Goal: Task Accomplishment & Management: Complete application form

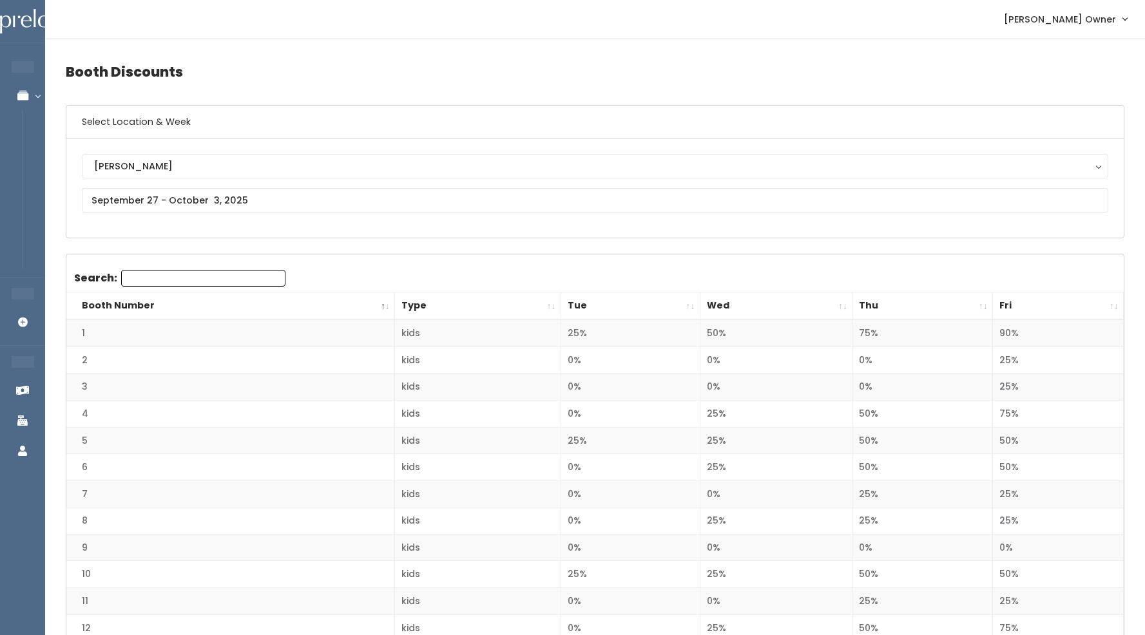
scroll to position [42, 0]
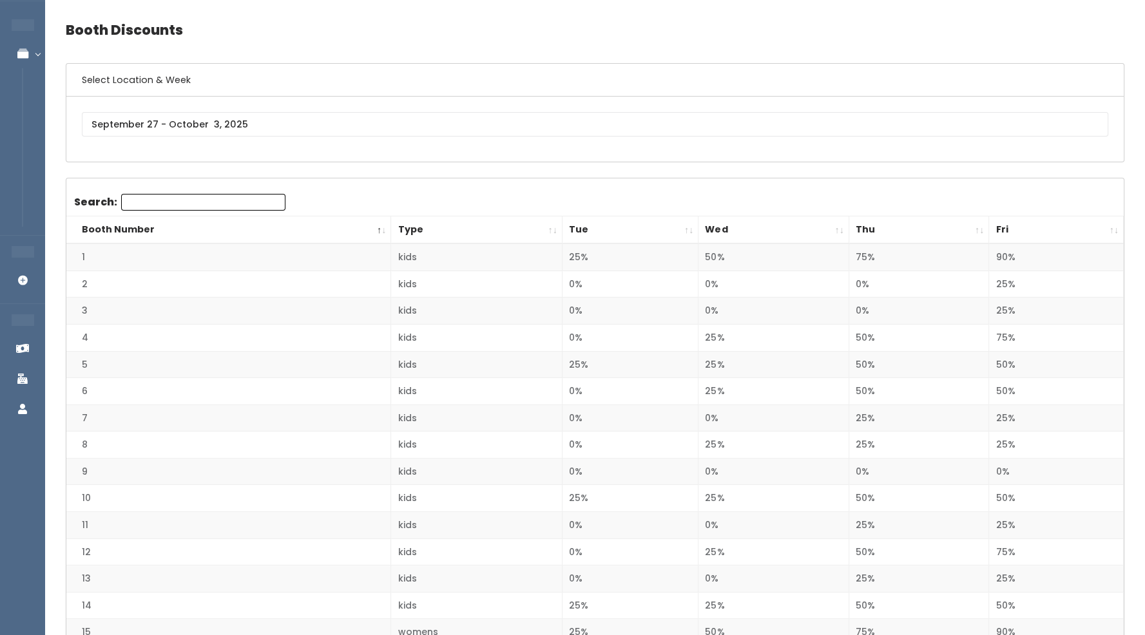
scroll to position [42, 0]
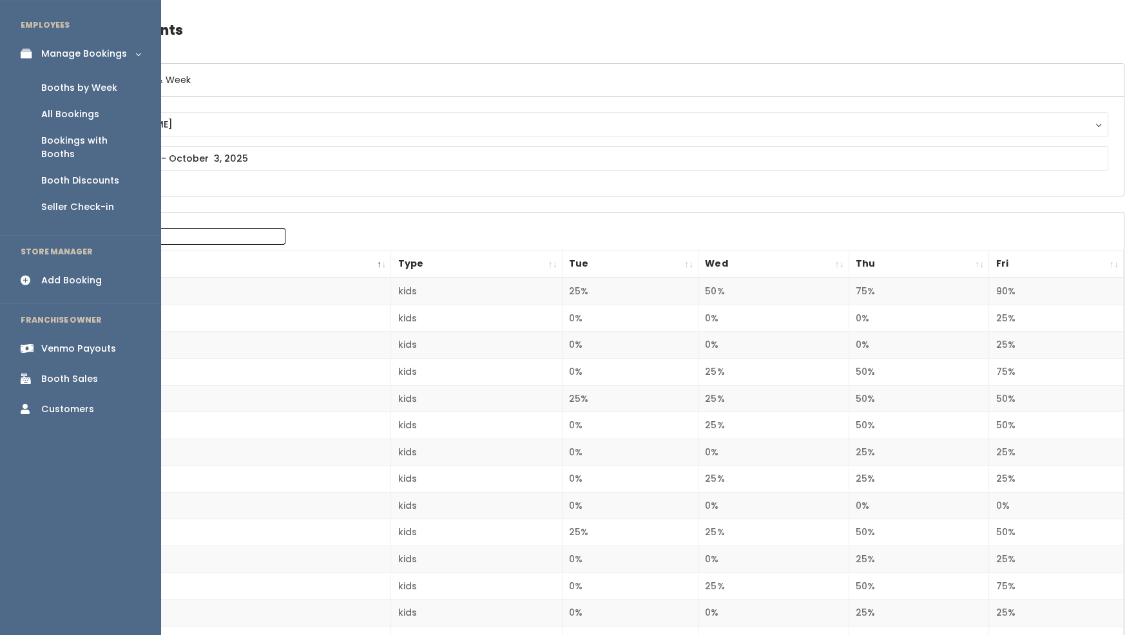
click at [84, 372] on div "Booth Sales" at bounding box center [69, 379] width 57 height 14
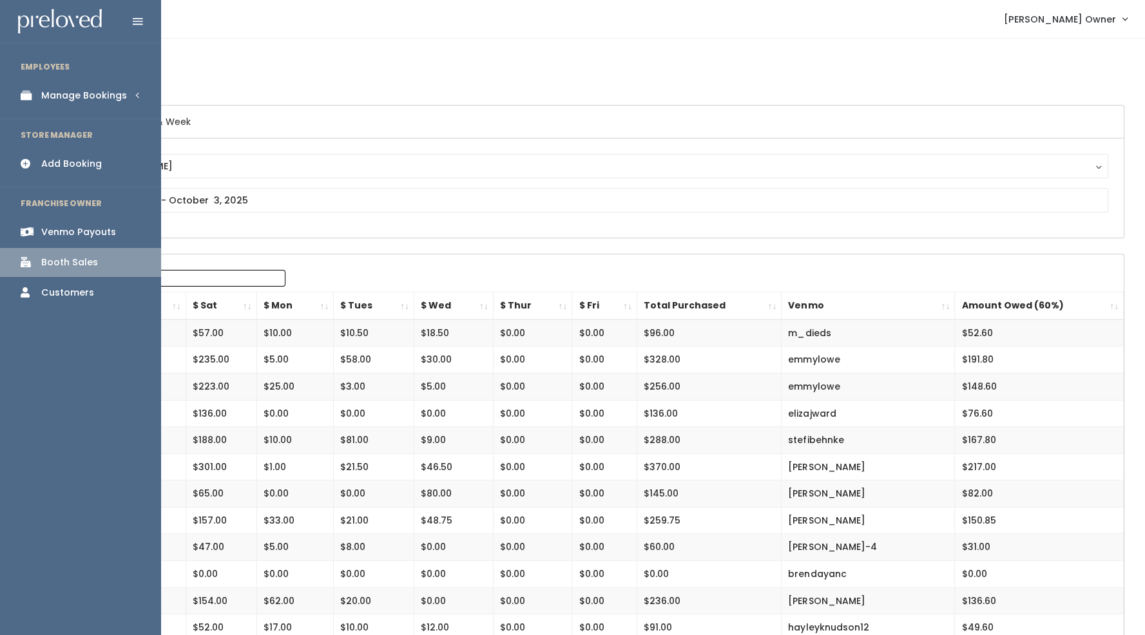
click at [62, 99] on div "Manage Bookings" at bounding box center [84, 96] width 86 height 14
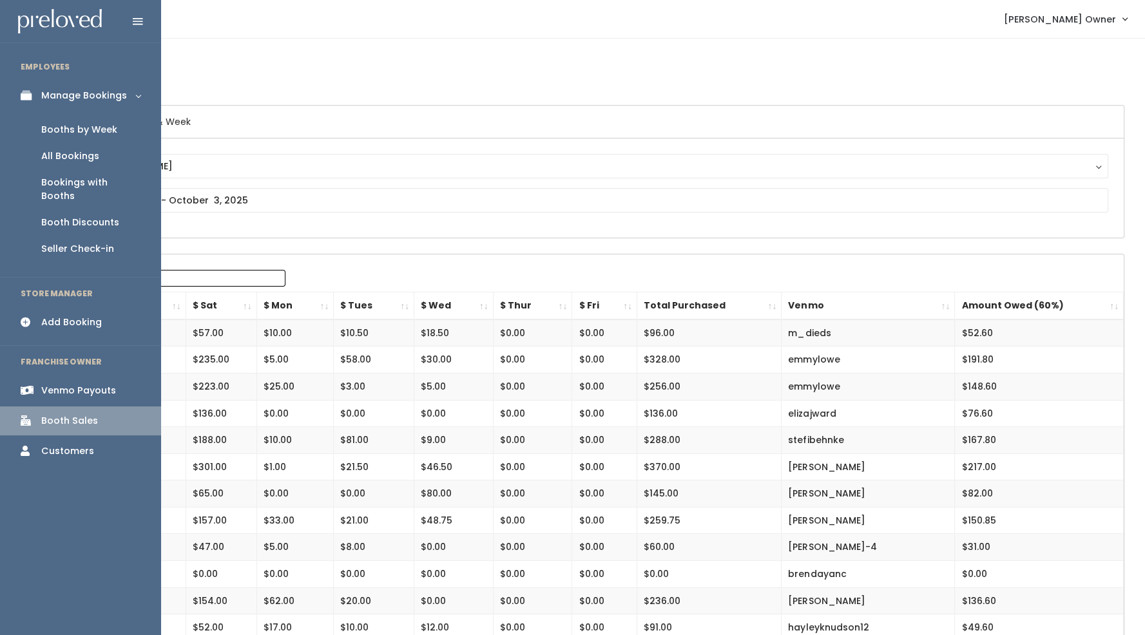
click at [82, 216] on div "Booth Discounts" at bounding box center [80, 223] width 78 height 14
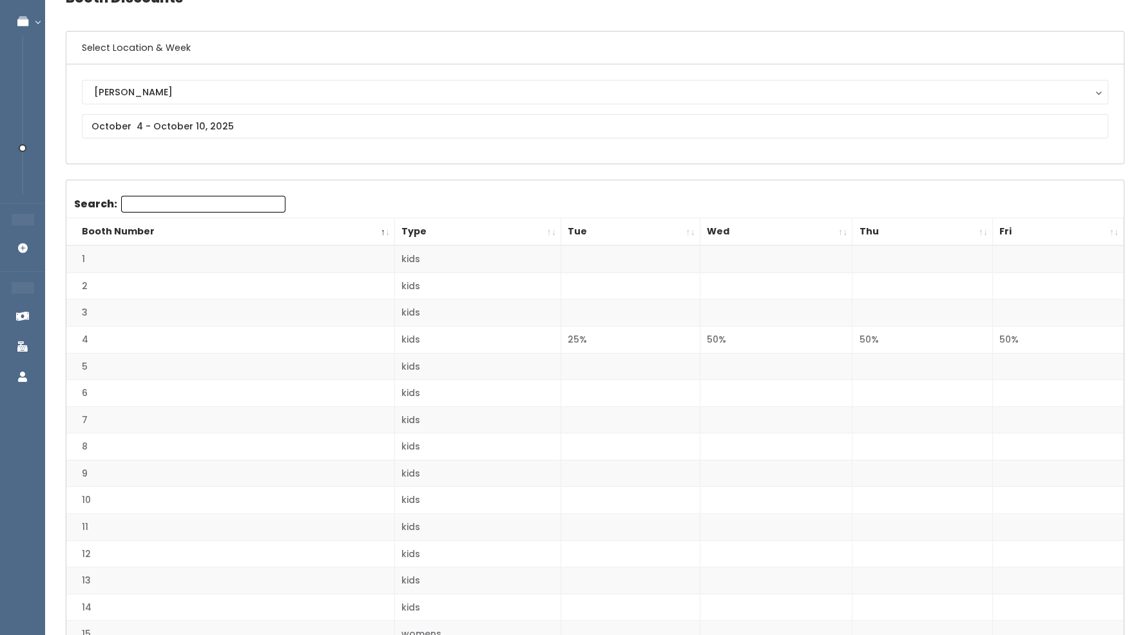
scroll to position [61, 0]
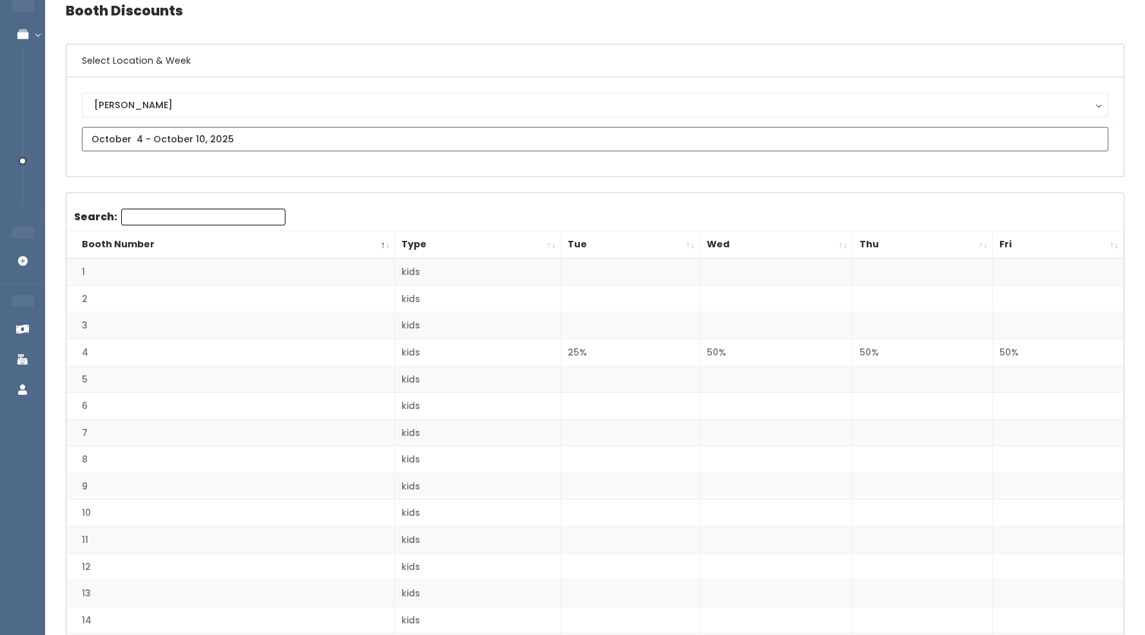
click at [428, 142] on input "text" at bounding box center [595, 139] width 1026 height 24
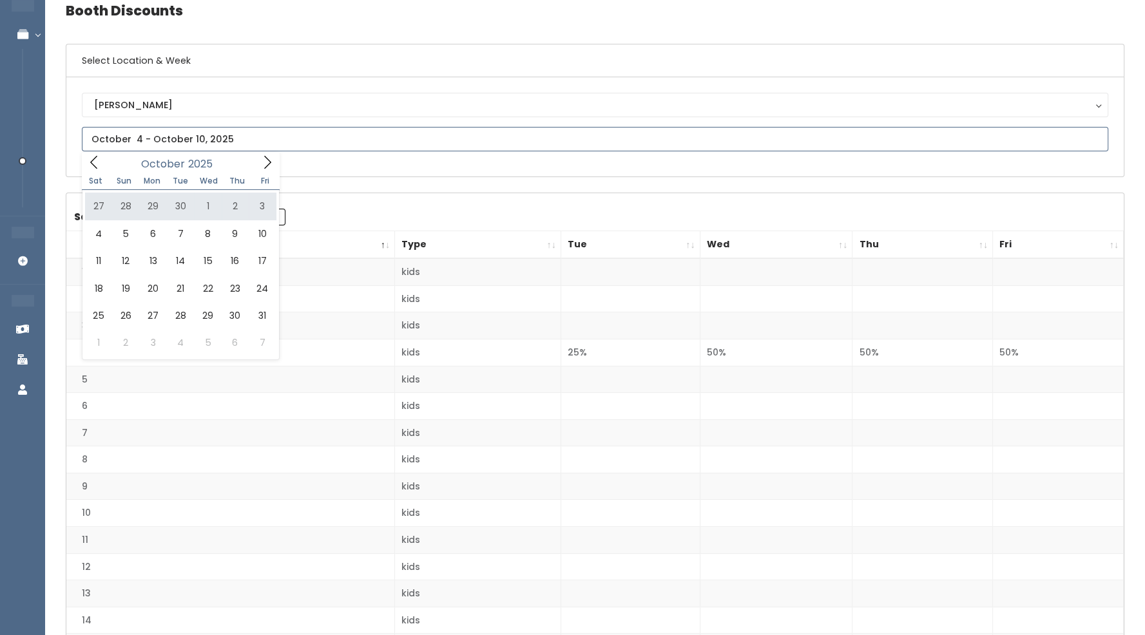
type input "September 27 to October 3"
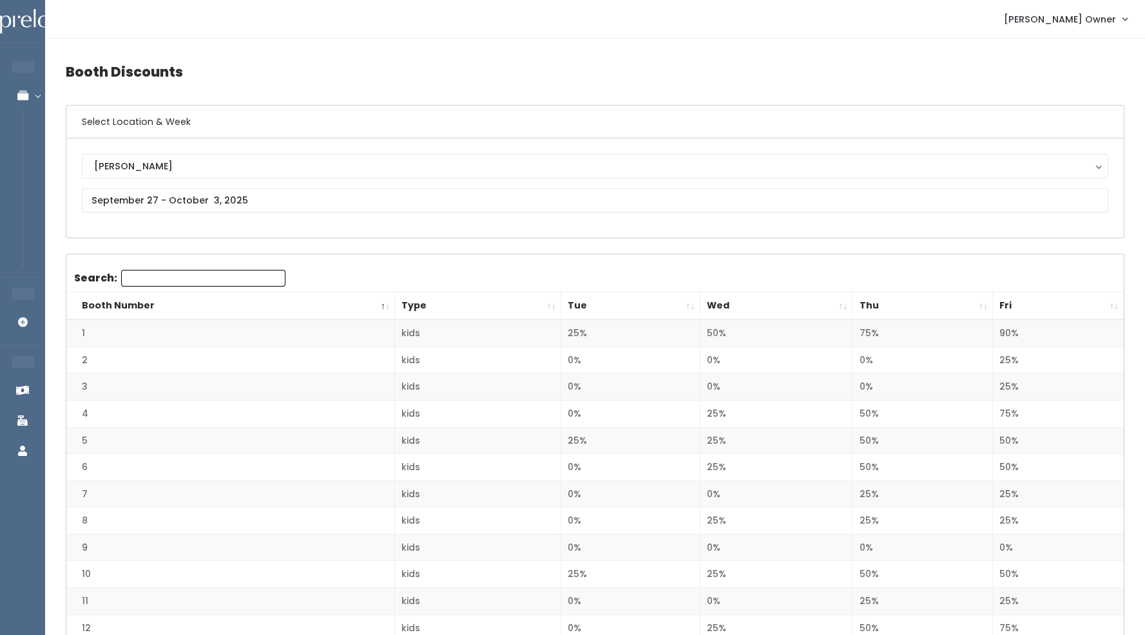
click at [845, 305] on th "Wed" at bounding box center [775, 306] width 153 height 28
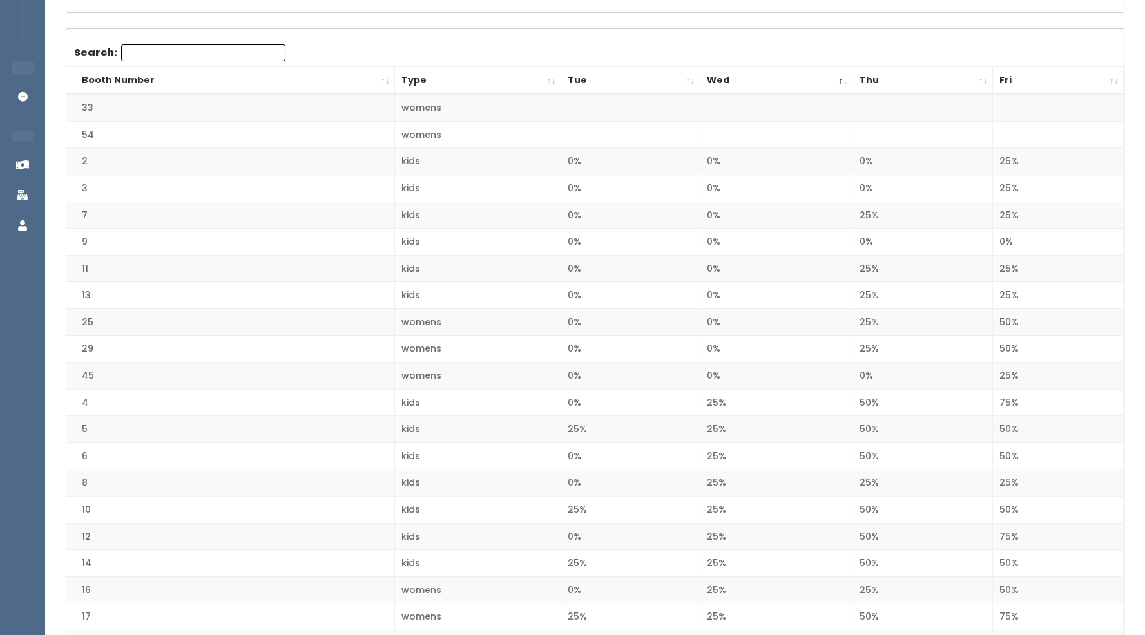
scroll to position [226, 0]
click at [984, 75] on th "Thu" at bounding box center [922, 80] width 140 height 28
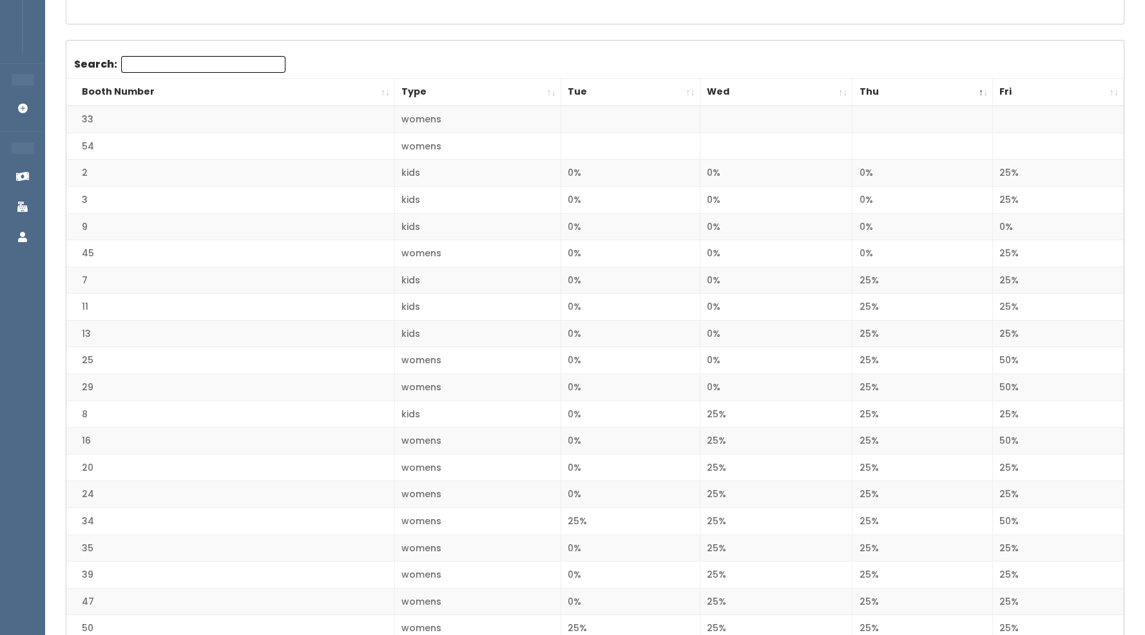
scroll to position [204, 0]
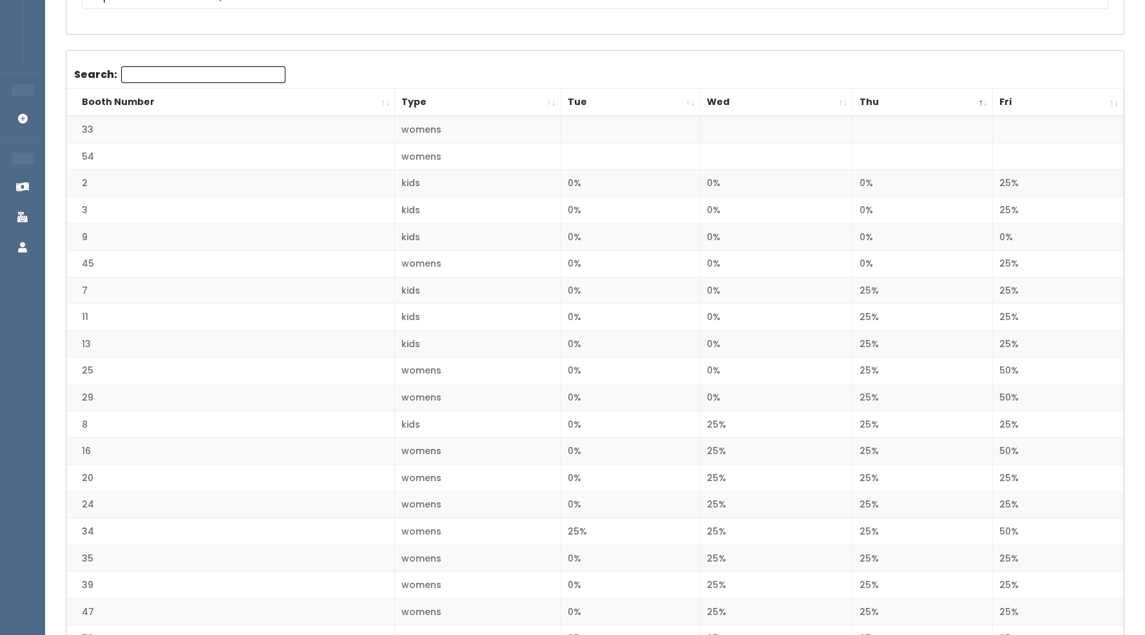
click at [1110, 100] on th "Fri" at bounding box center [1058, 103] width 131 height 28
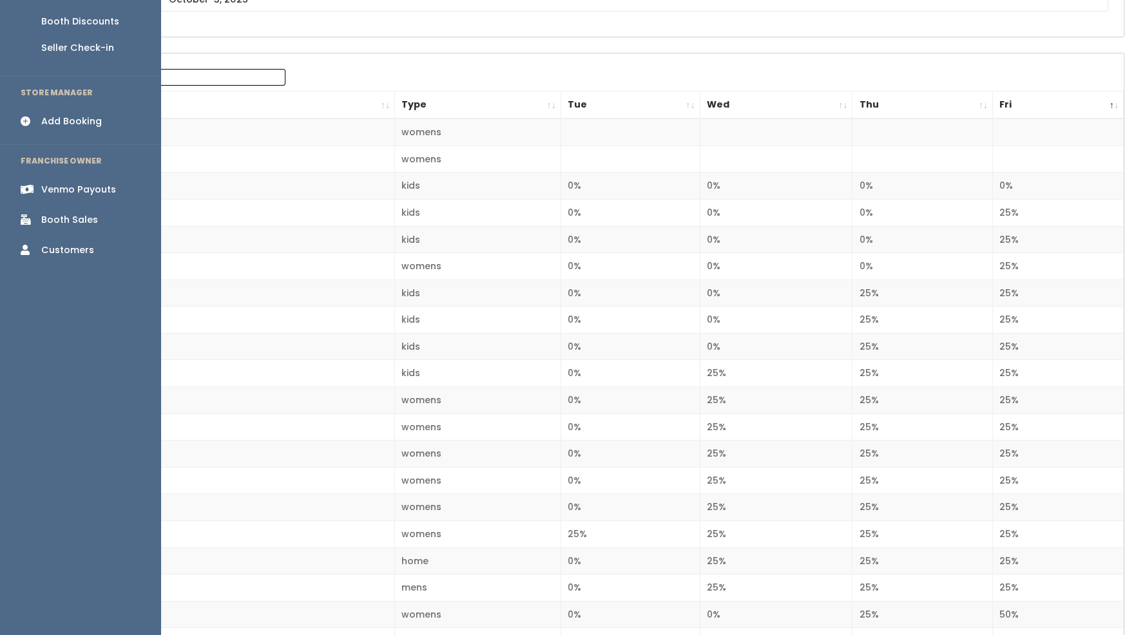
scroll to position [0, 0]
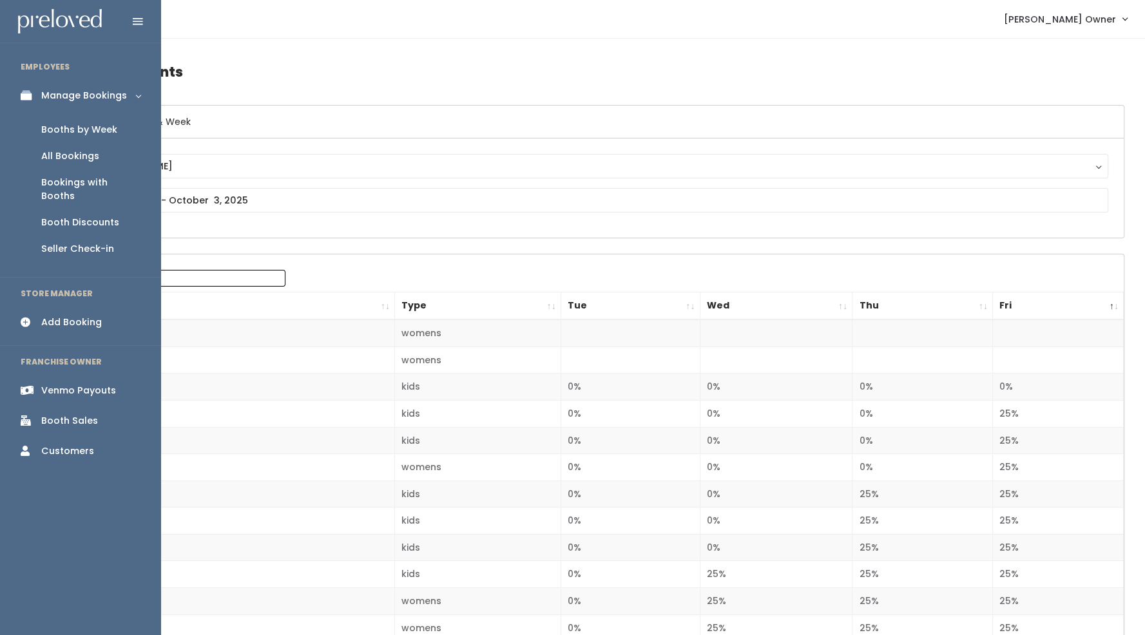
click at [80, 384] on div "Venmo Payouts" at bounding box center [78, 391] width 75 height 14
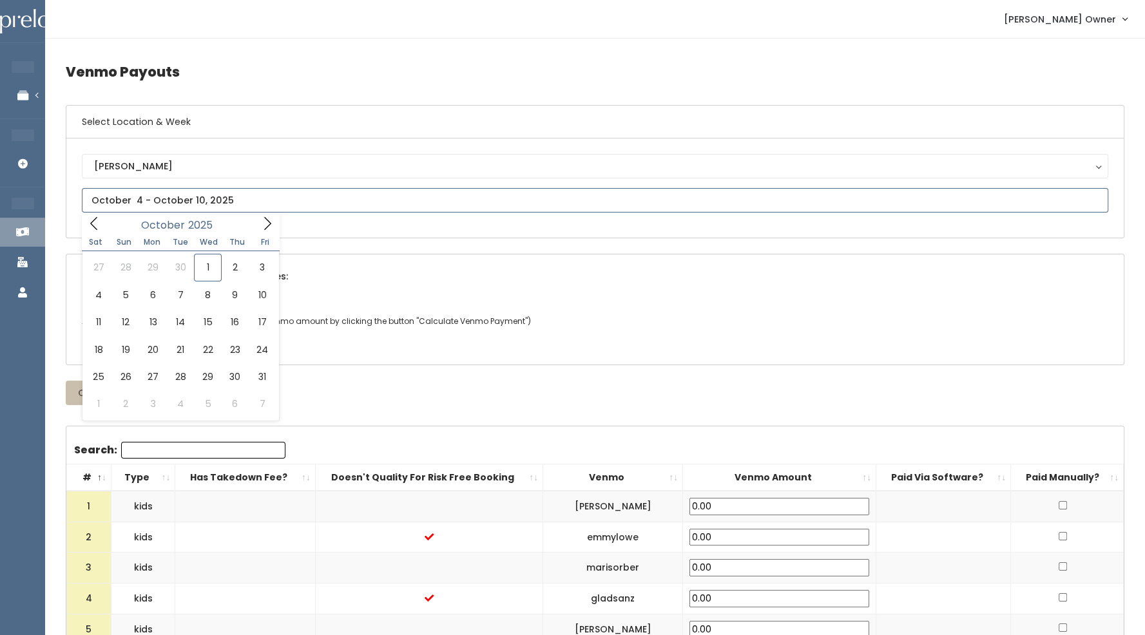
click at [204, 189] on input "text" at bounding box center [595, 200] width 1026 height 24
type input "September 27 to October 3"
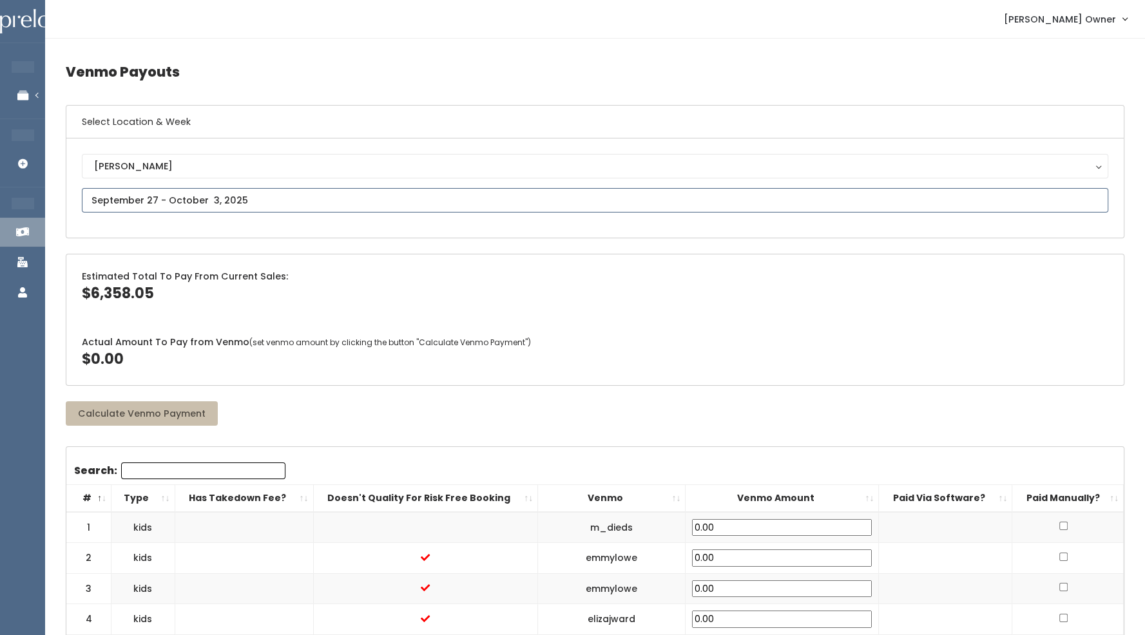
click at [194, 200] on input "text" at bounding box center [595, 200] width 1026 height 24
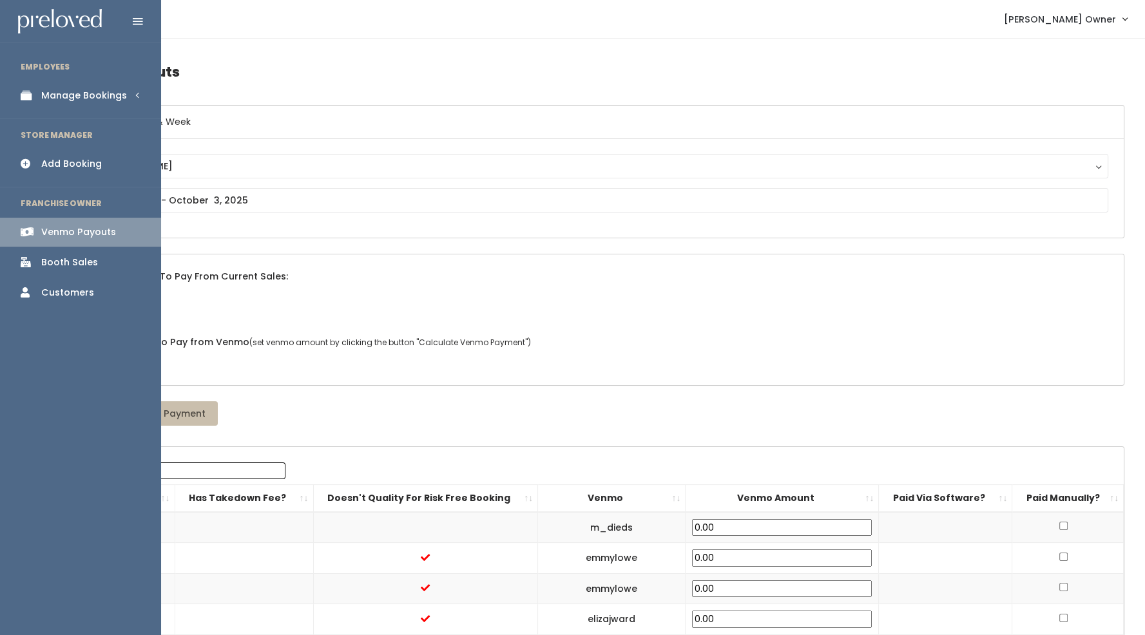
click at [62, 89] on div "Manage Bookings" at bounding box center [84, 96] width 86 height 14
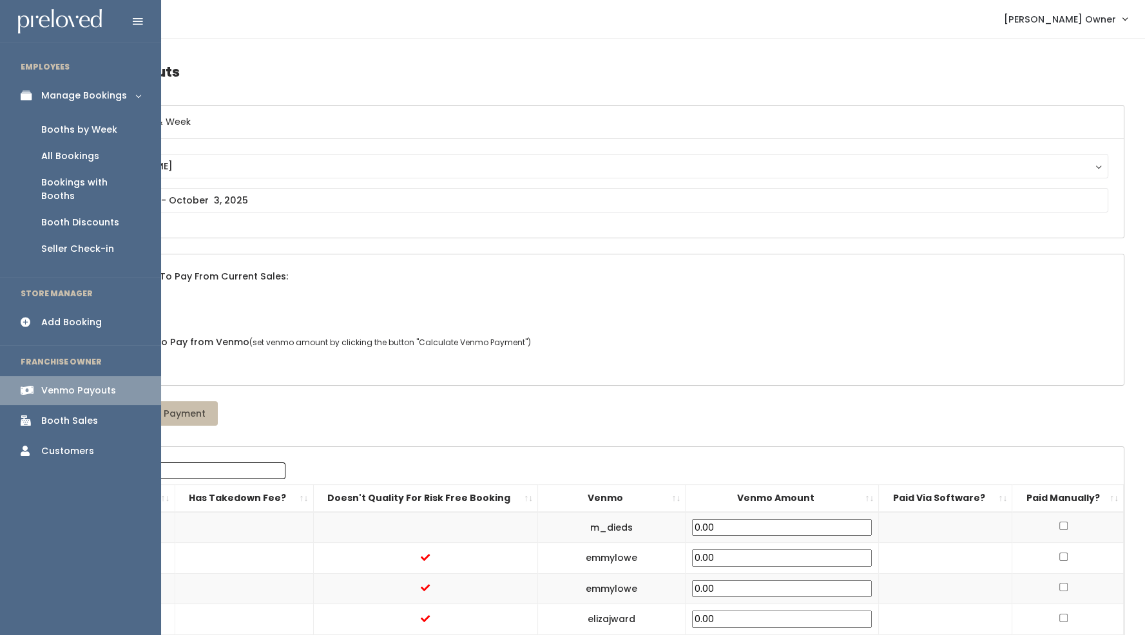
click at [80, 128] on div "Booths by Week" at bounding box center [79, 130] width 76 height 14
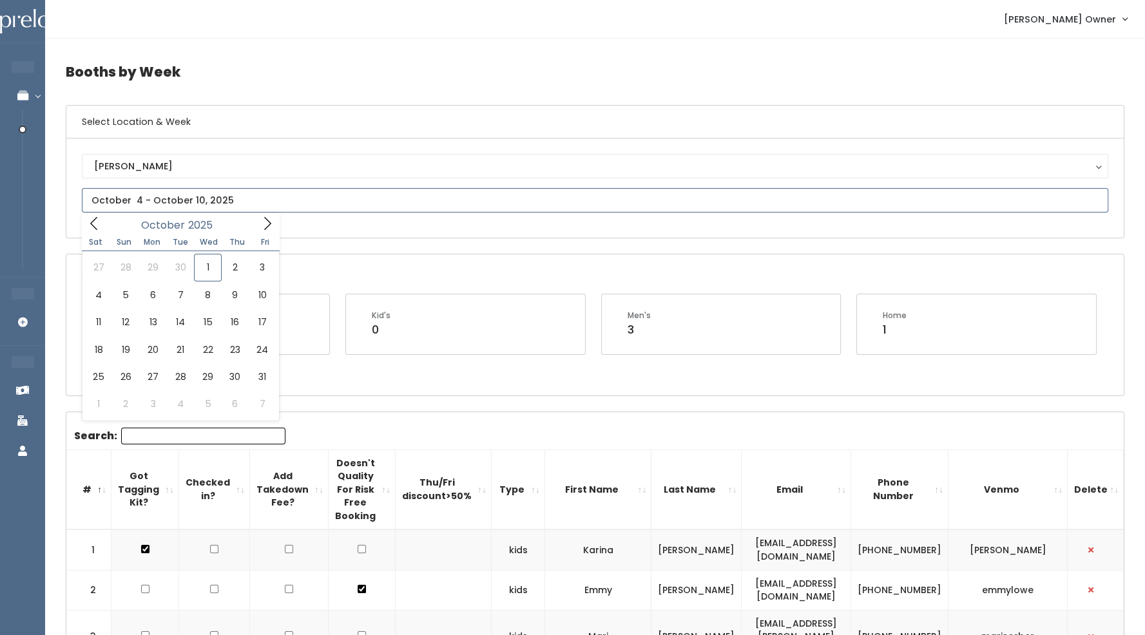
click at [162, 201] on input "text" at bounding box center [595, 200] width 1026 height 24
type input "October 4 to October 10"
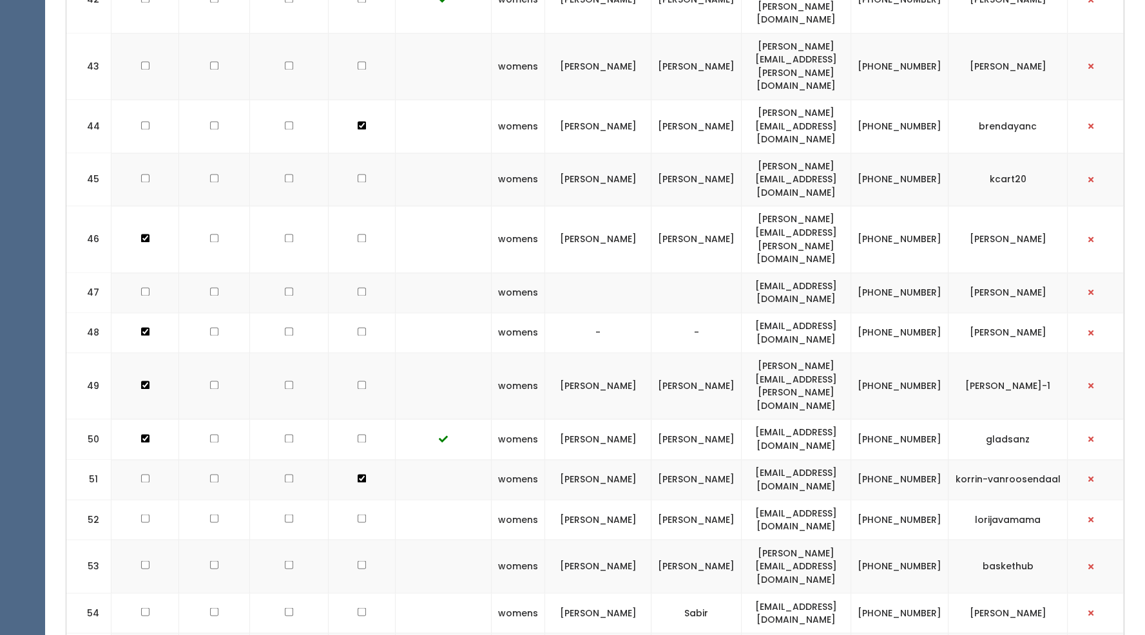
scroll to position [2567, 0]
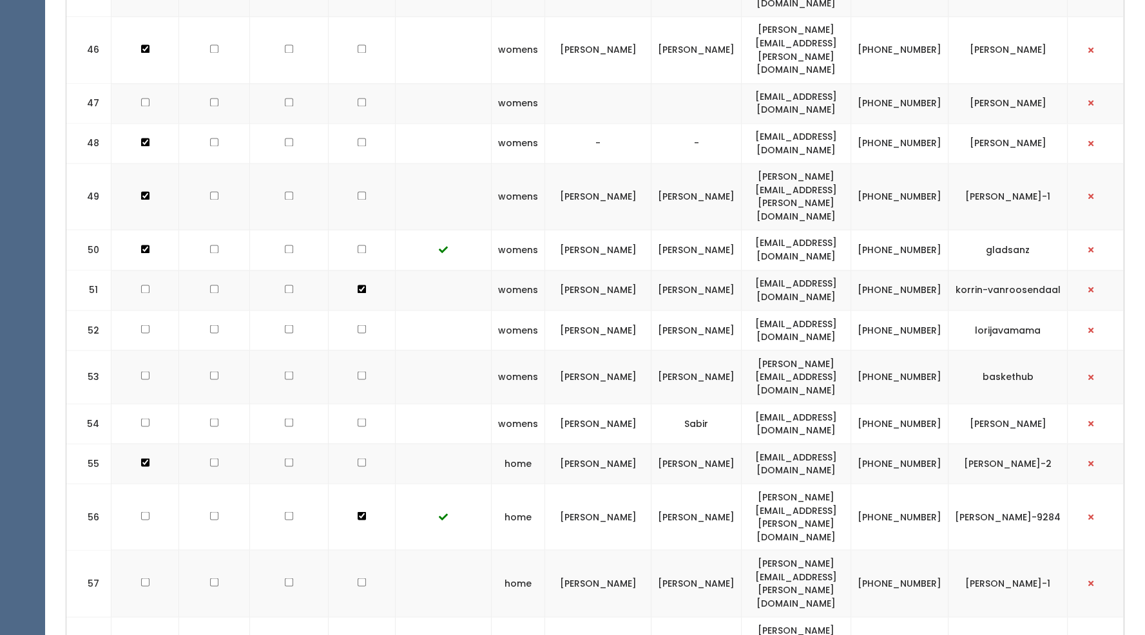
checkbox input "true"
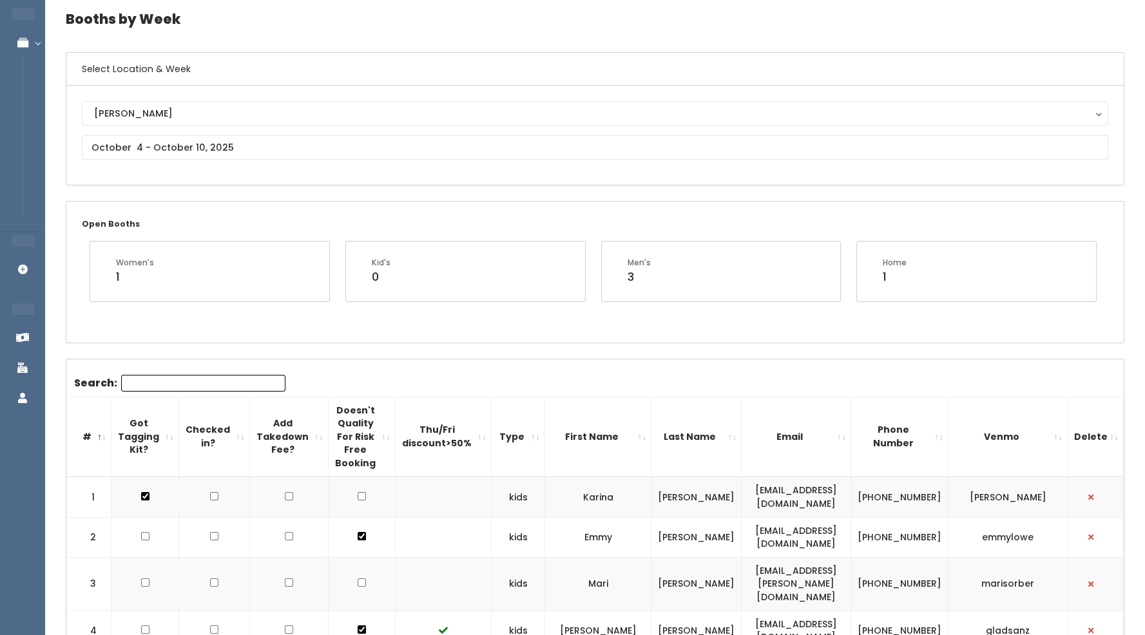
scroll to position [0, 0]
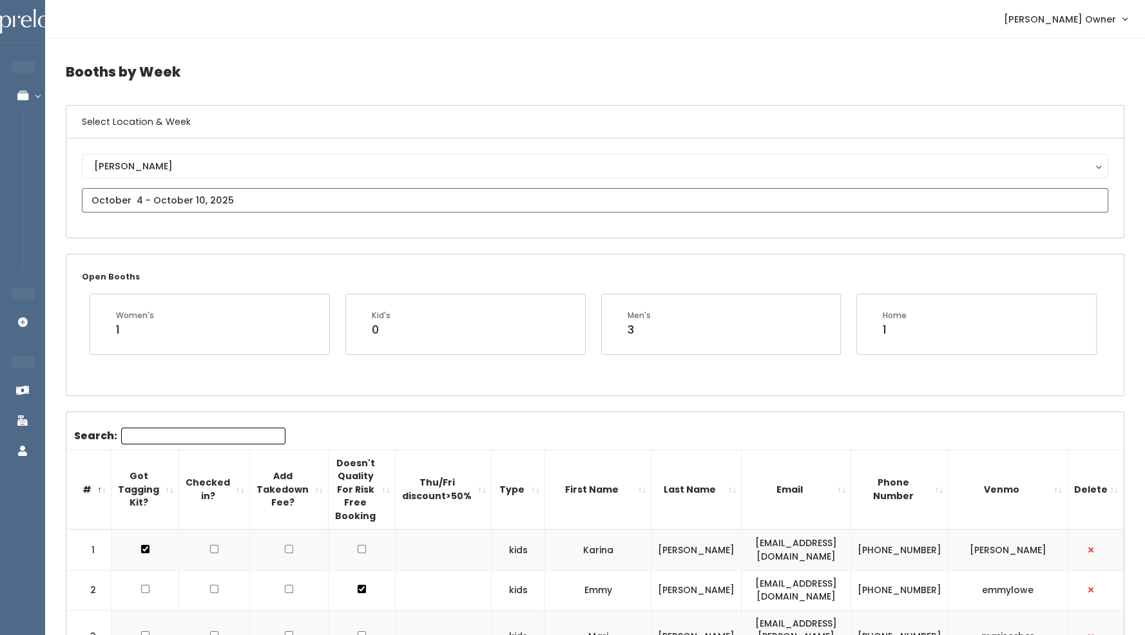
click at [204, 200] on input "text" at bounding box center [595, 200] width 1026 height 24
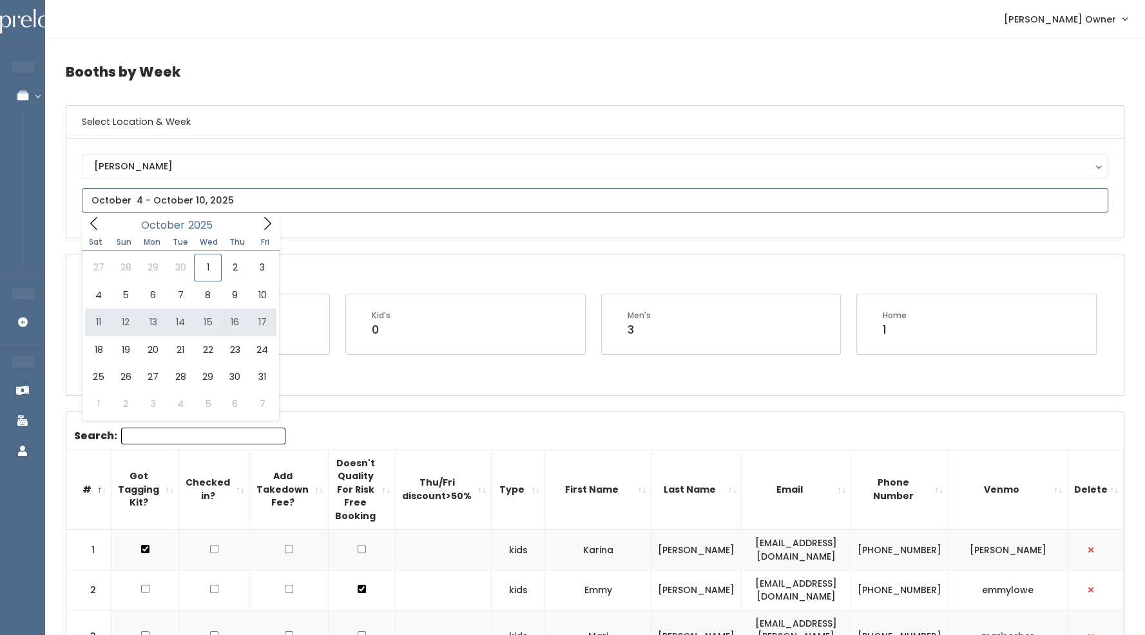
type input "October 11 to October 17"
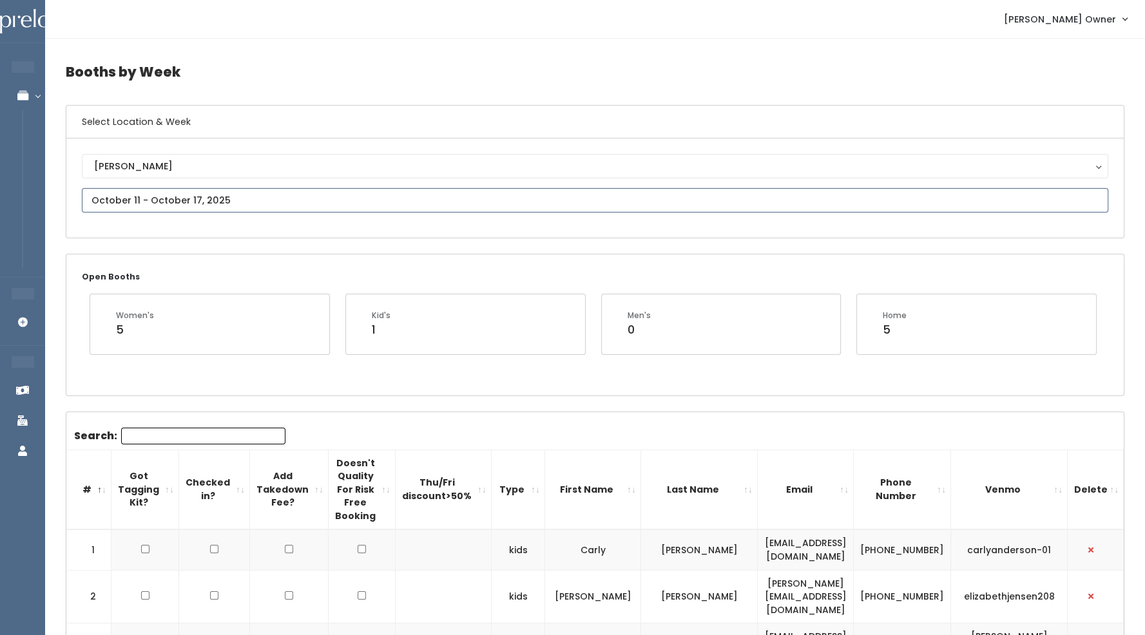
click at [200, 196] on input "text" at bounding box center [595, 200] width 1026 height 24
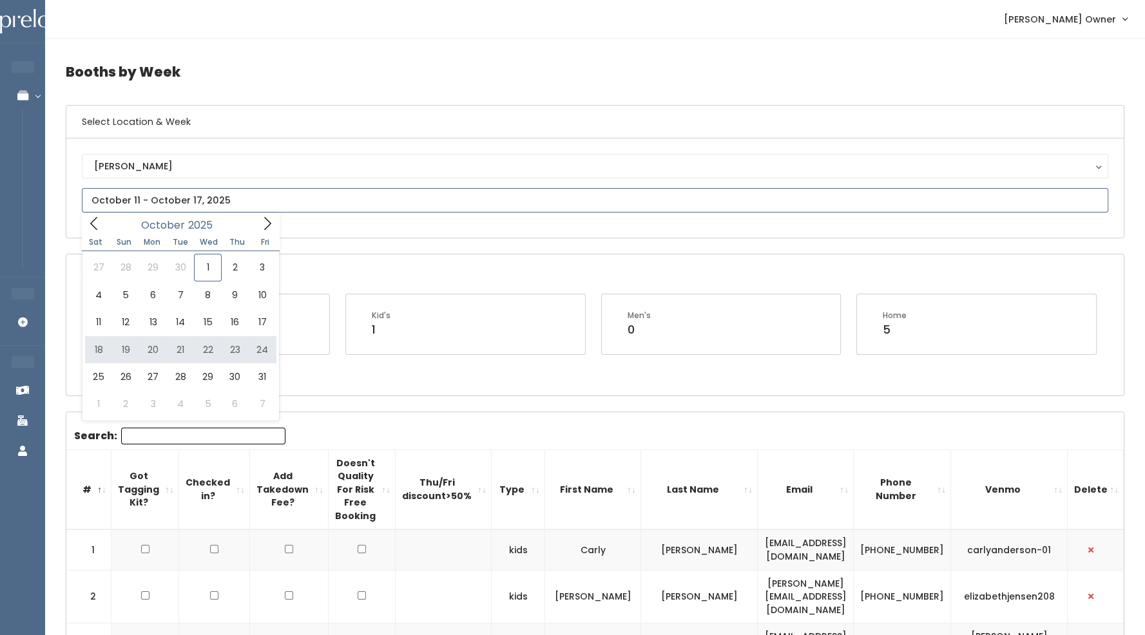
type input "October 18 to October 24"
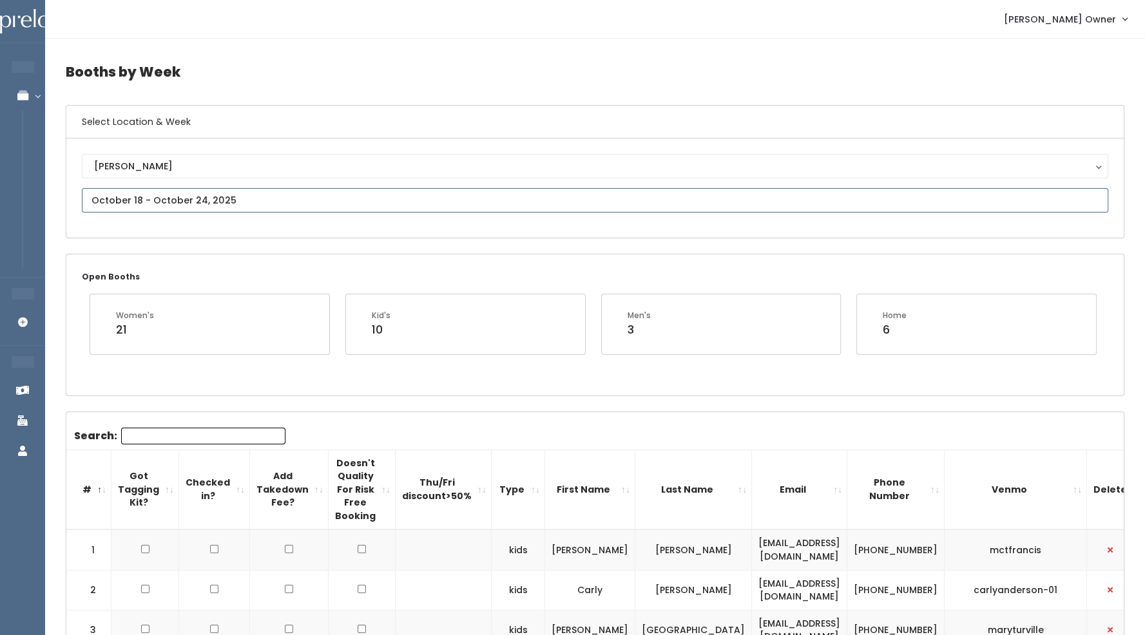
click at [188, 196] on input "text" at bounding box center [595, 200] width 1026 height 24
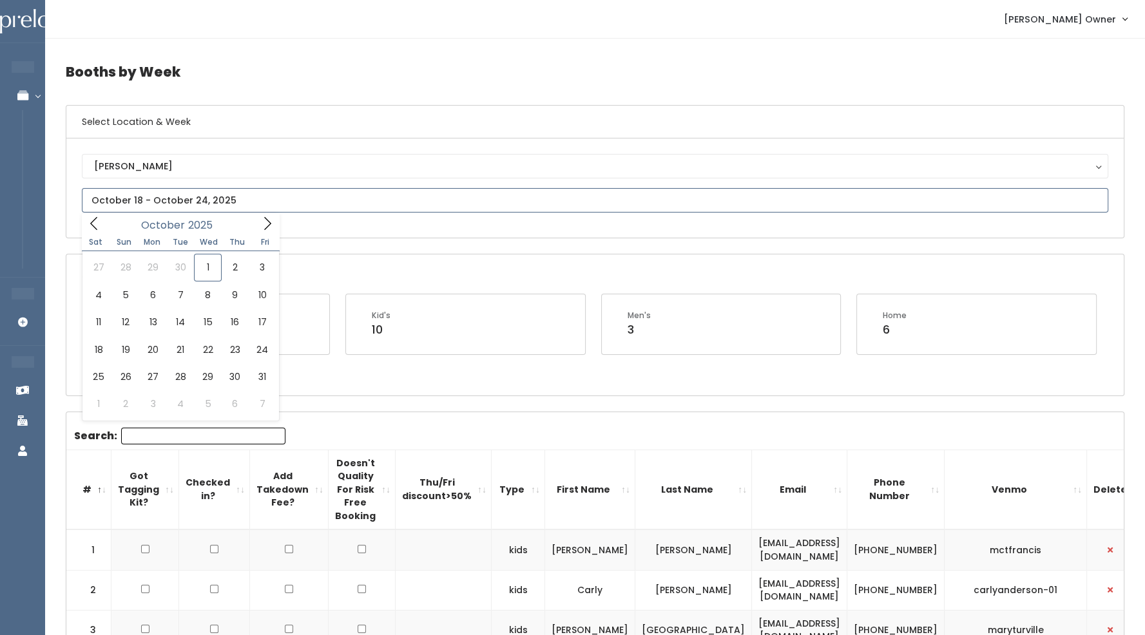
click at [272, 224] on icon at bounding box center [267, 223] width 14 height 14
click at [102, 224] on span at bounding box center [94, 223] width 24 height 20
type input "October 25 to October 31"
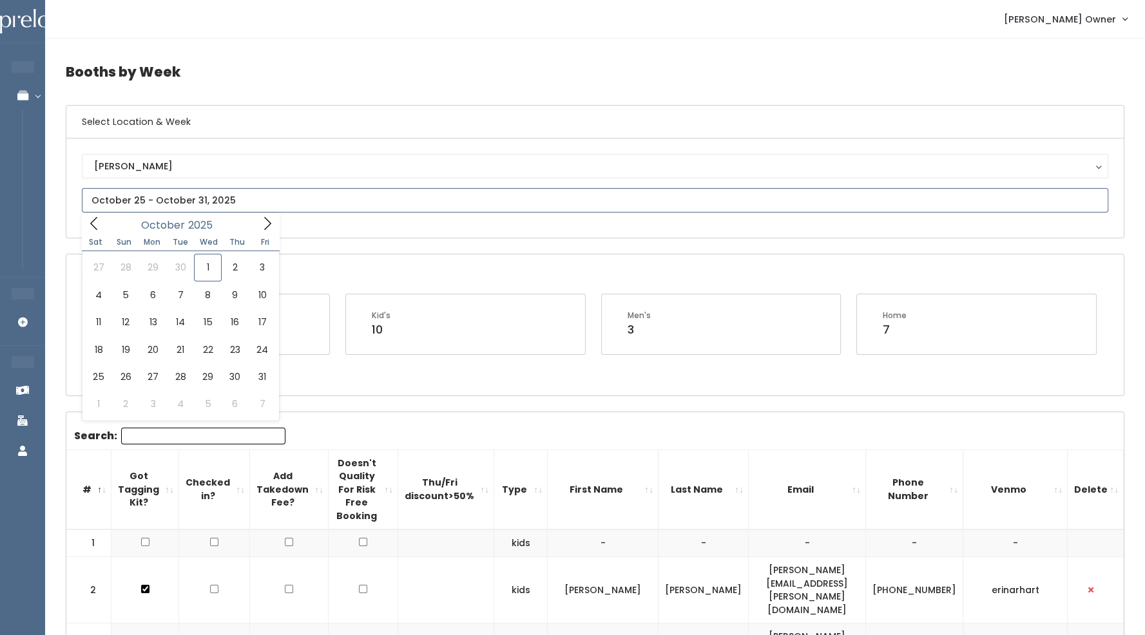
click at [177, 199] on input "text" at bounding box center [595, 200] width 1026 height 24
type input "November 1 to November 7"
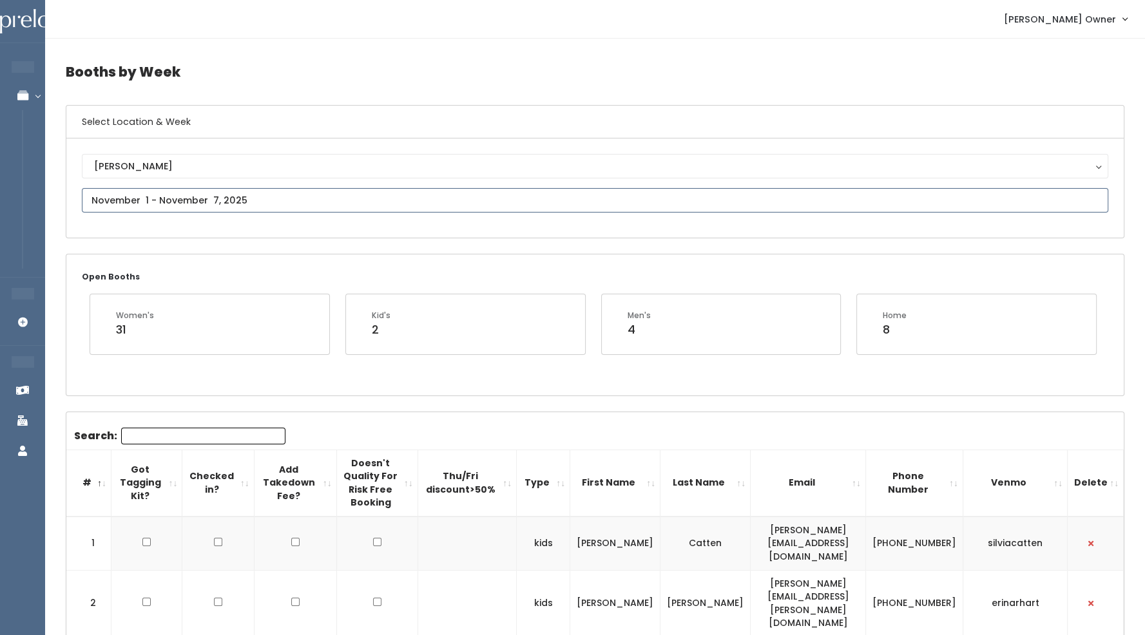
click at [234, 202] on input "text" at bounding box center [595, 200] width 1026 height 24
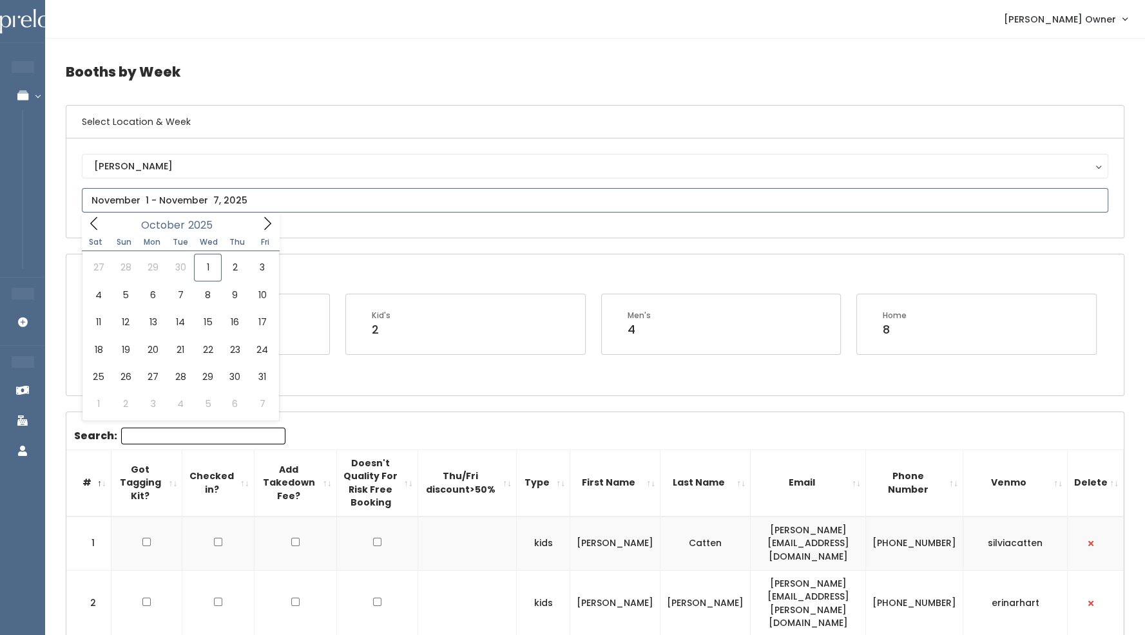
click at [272, 223] on icon at bounding box center [267, 223] width 14 height 14
click at [417, 225] on div "[PERSON_NAME] [GEOGRAPHIC_DATA]" at bounding box center [594, 187] width 1057 height 99
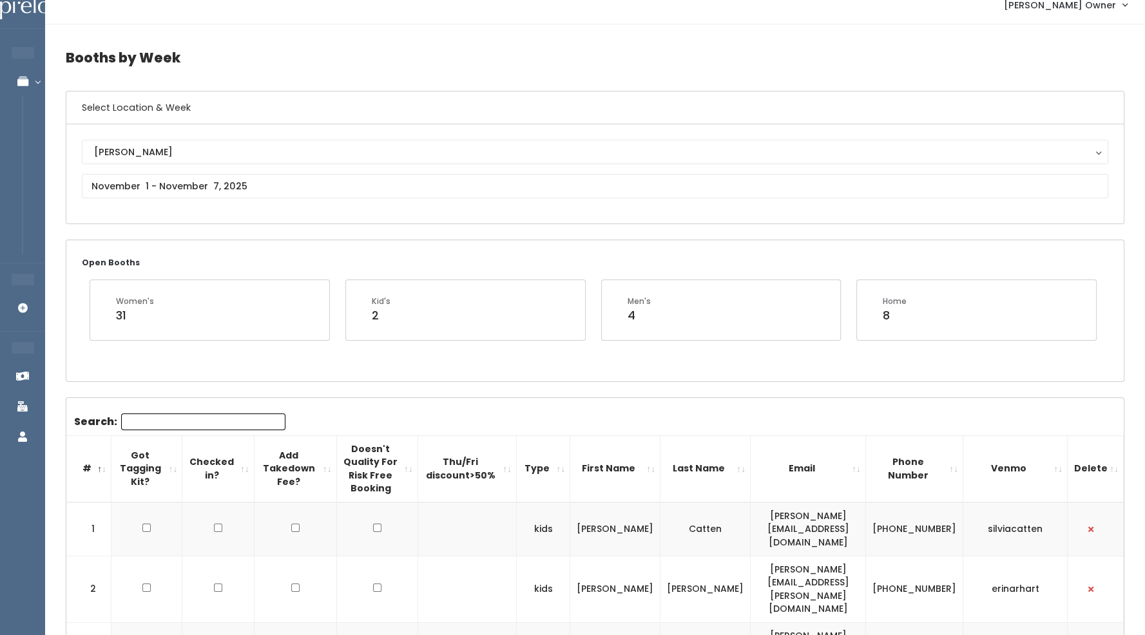
scroll to position [13, 0]
click at [251, 189] on input "text" at bounding box center [595, 187] width 1026 height 24
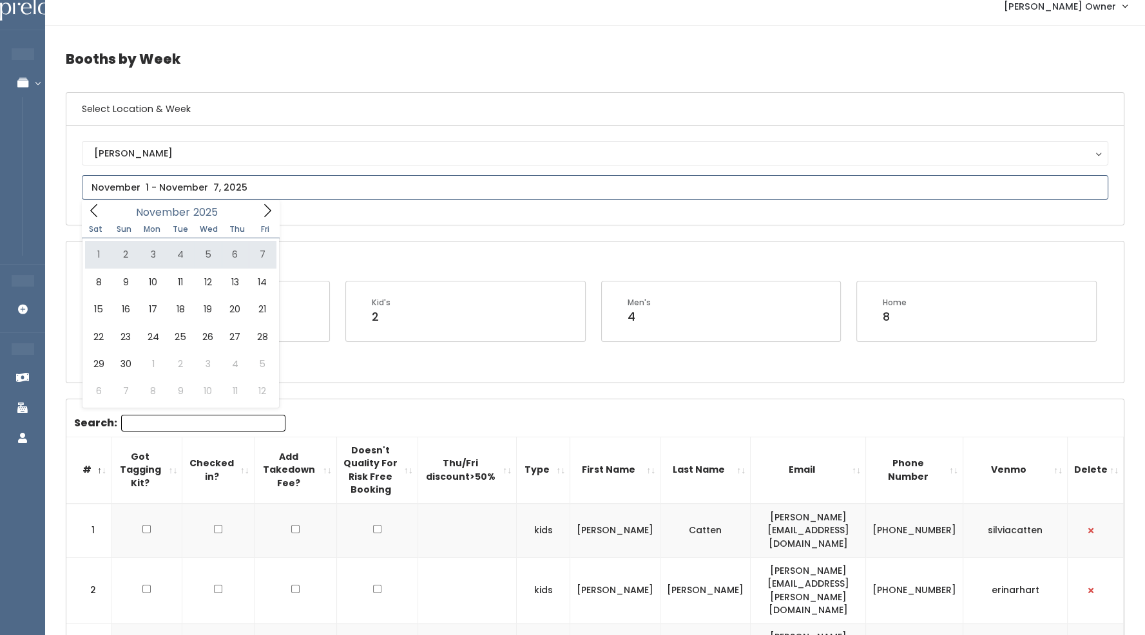
click at [102, 214] on span at bounding box center [94, 210] width 24 height 20
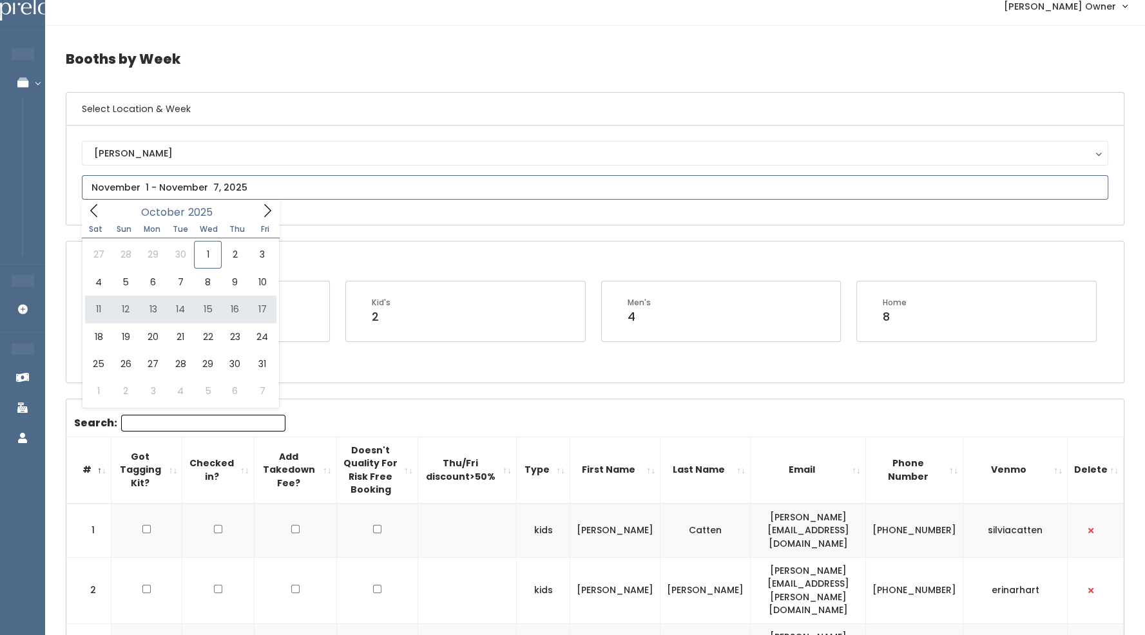
type input "[DATE] to [DATE]"
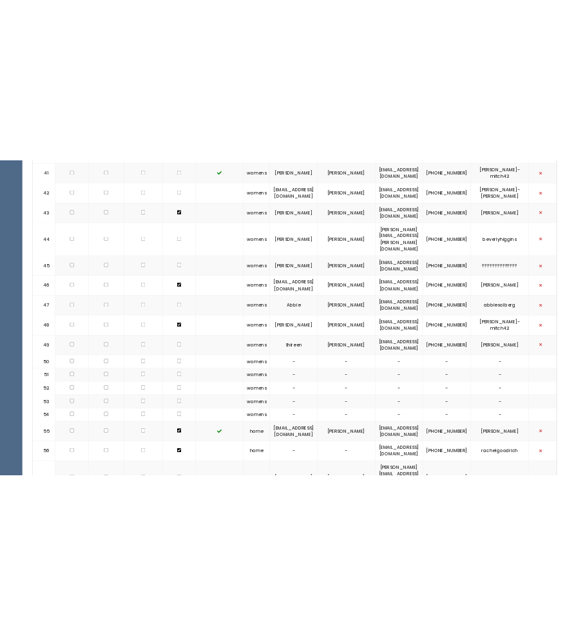
scroll to position [2298, 0]
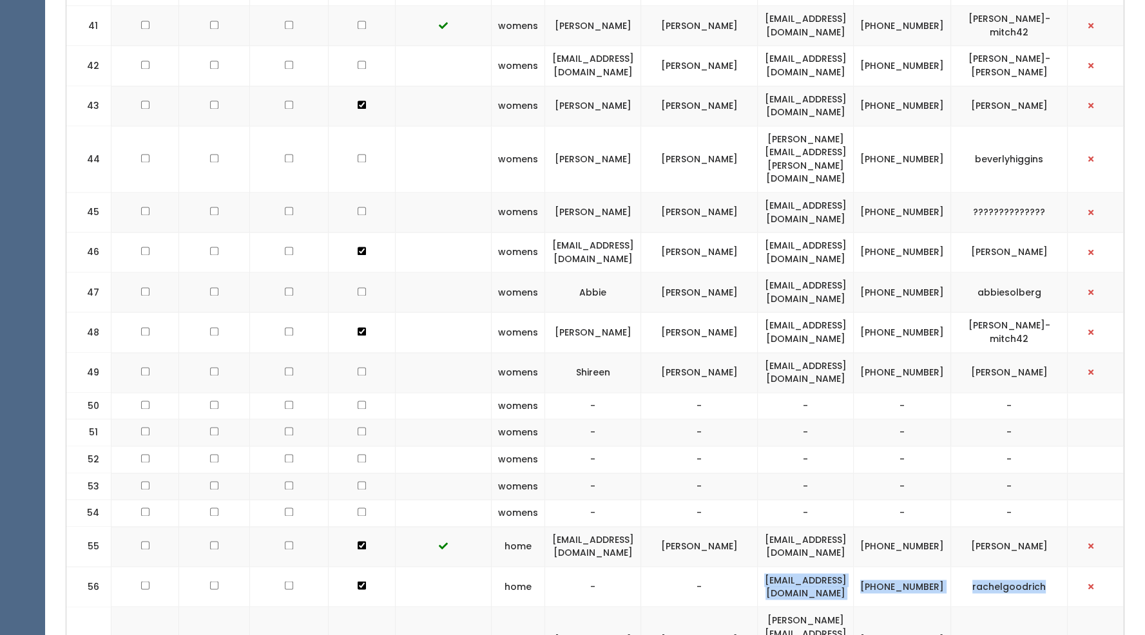
drag, startPoint x: 1062, startPoint y: 366, endPoint x: 756, endPoint y: 361, distance: 306.6
click at [756, 566] on tr "56 home - - rachelgoodrich15@gmail.com (801) 671-0813 rachelgoodrich" at bounding box center [594, 586] width 1057 height 40
copy tr "rachelgoodrich15@gmail.com (801) 671-0813 rachelgoodrich"
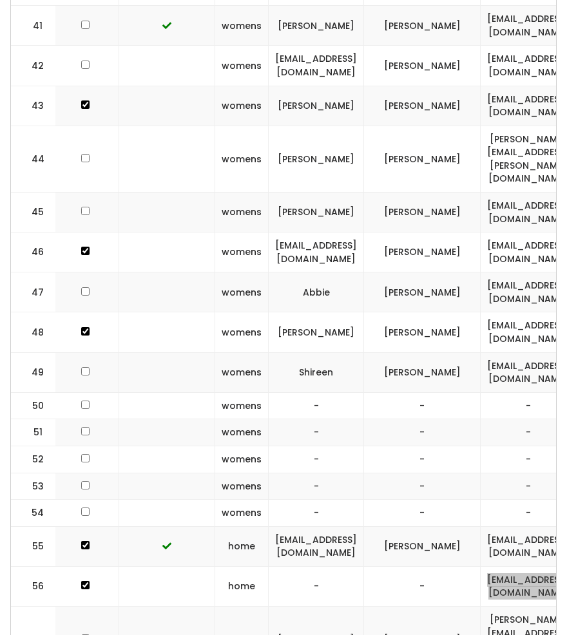
scroll to position [0, 138]
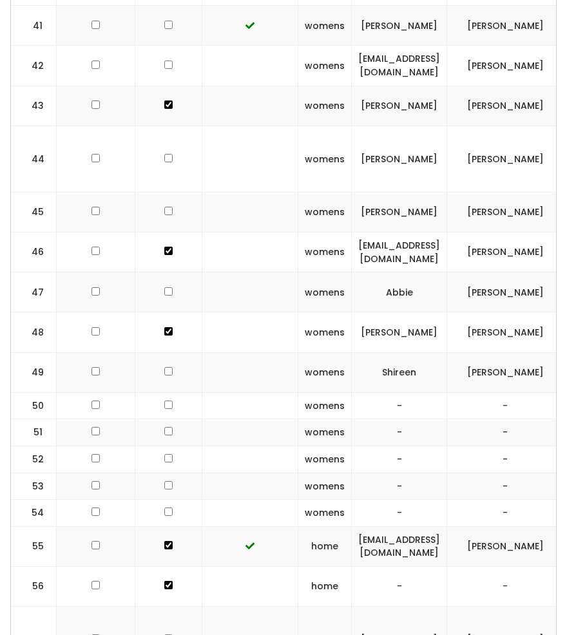
click at [157, 566] on td at bounding box center [168, 586] width 67 height 40
click at [164, 581] on input "checkbox" at bounding box center [168, 585] width 8 height 8
checkbox input "false"
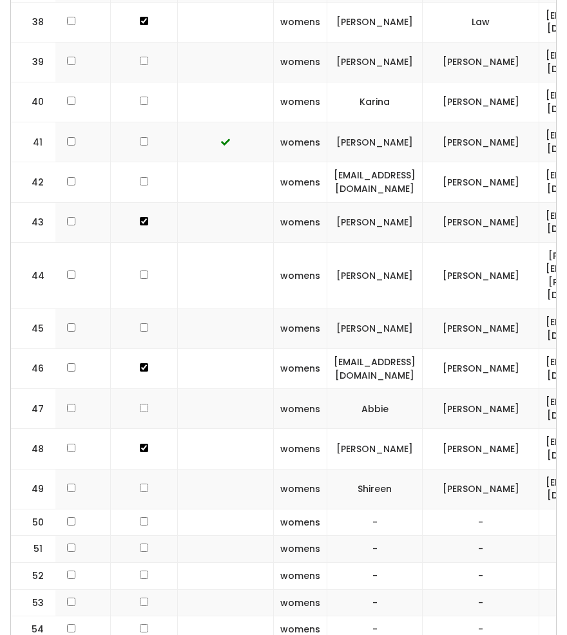
scroll to position [0, 162]
click at [140, 517] on input "checkbox" at bounding box center [144, 521] width 8 height 8
checkbox input "true"
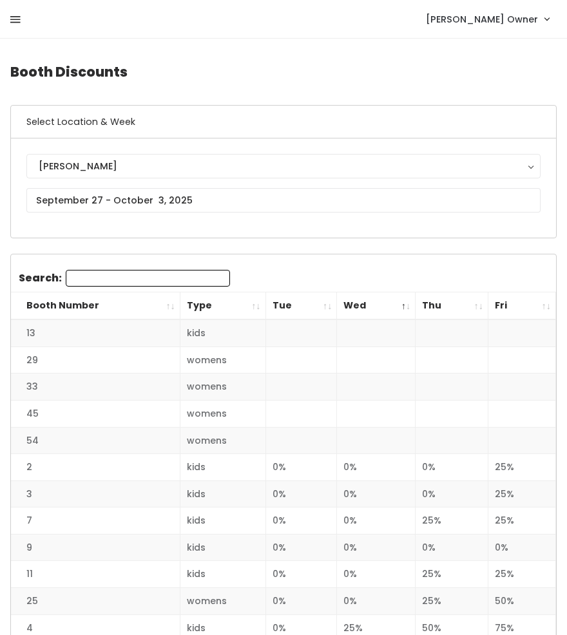
click at [12, 16] on icon at bounding box center [15, 20] width 10 height 12
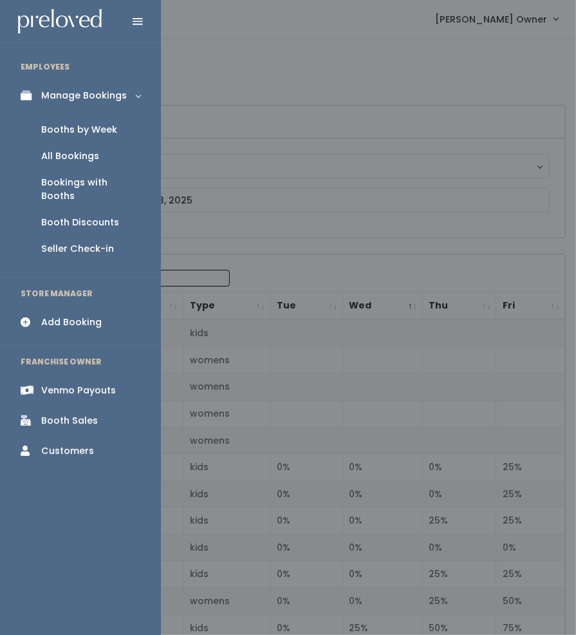
click at [64, 129] on div "Booths by Week" at bounding box center [79, 130] width 76 height 14
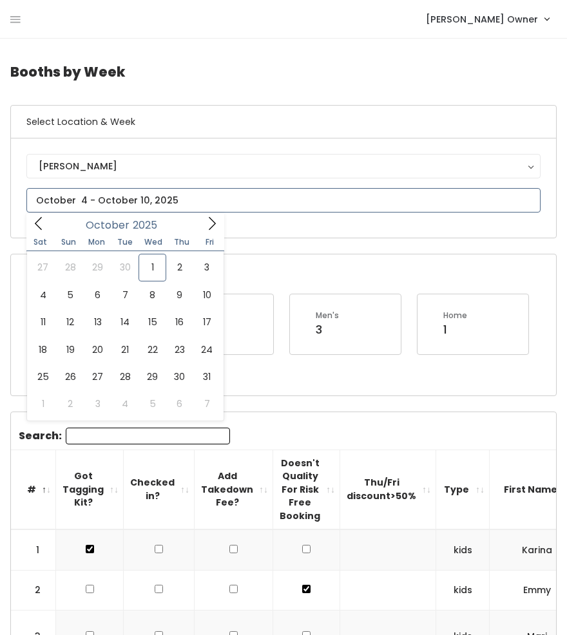
click at [103, 200] on input "text" at bounding box center [283, 200] width 514 height 24
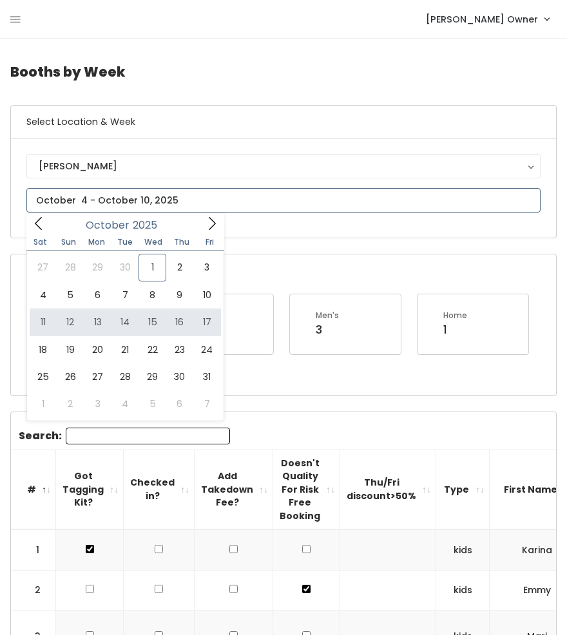
type input "October 11 to October 17"
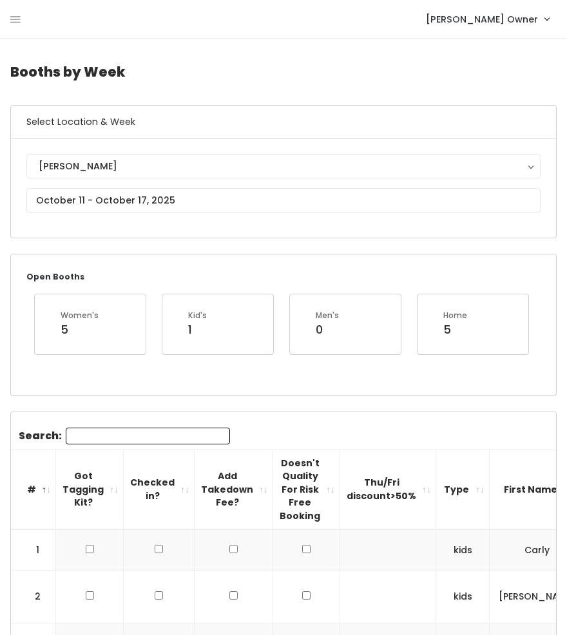
click at [5, 16] on nav "Holladay Owner My bookings Account settings Logout" at bounding box center [283, 19] width 567 height 39
click at [10, 16] on nav "Holladay Owner My bookings Account settings Logout" at bounding box center [283, 19] width 567 height 39
click at [14, 17] on icon at bounding box center [15, 20] width 10 height 12
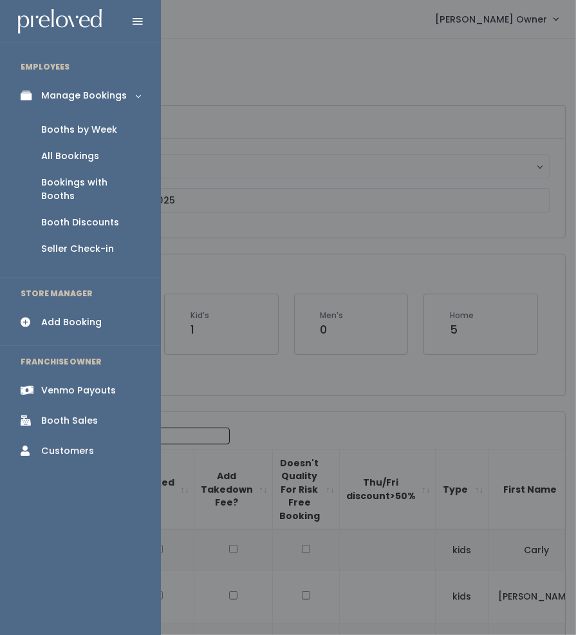
click at [56, 308] on link "Add Booking" at bounding box center [80, 322] width 161 height 29
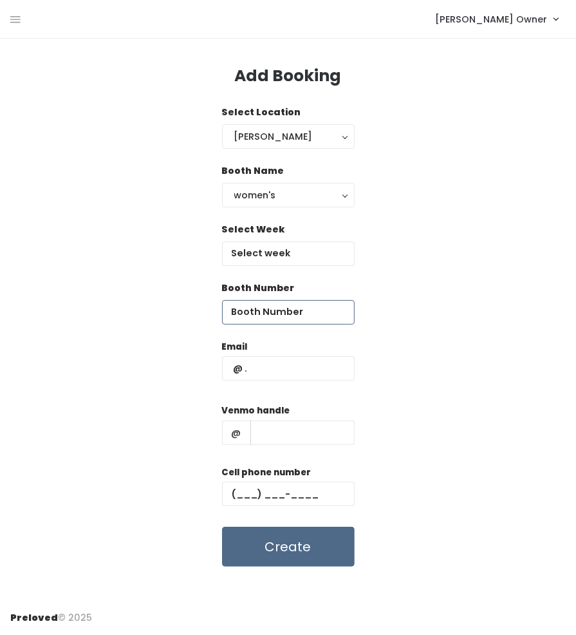
click at [278, 318] on input "number" at bounding box center [288, 312] width 133 height 24
type input "50"
click at [258, 246] on input "text" at bounding box center [288, 254] width 133 height 24
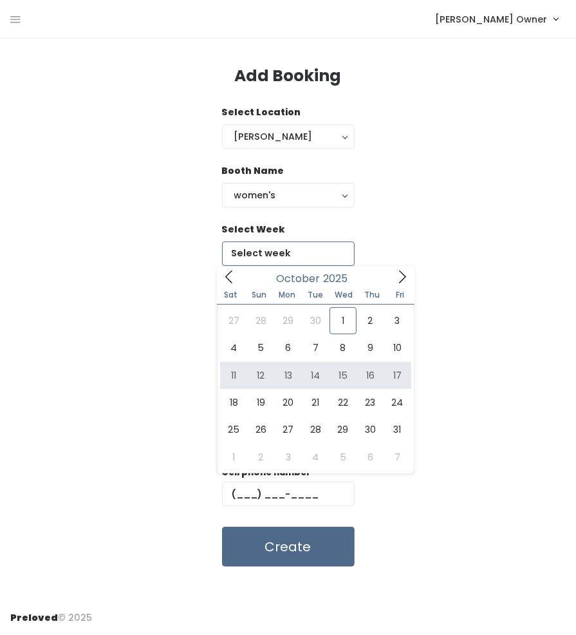
type input "[DATE] to [DATE]"
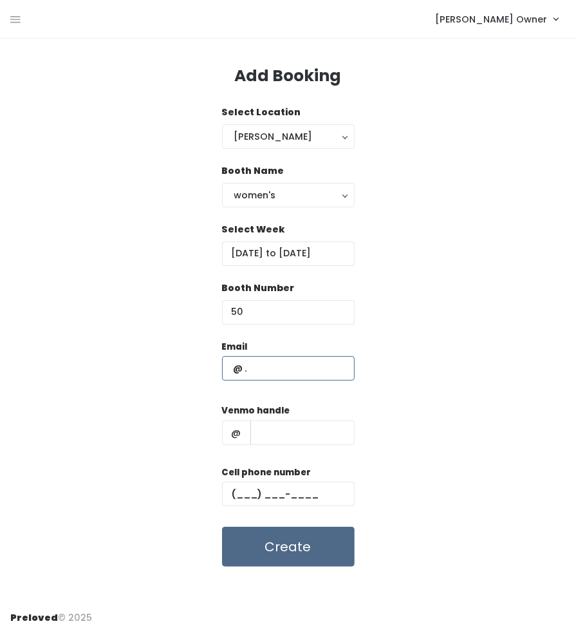
click at [309, 370] on input "text" at bounding box center [288, 368] width 133 height 24
paste input "[EMAIL_ADDRESS][DOMAIN_NAME] [PHONE_NUMBER] rachelgoodrich"
type input "[EMAIL_ADDRESS][DOMAIN_NAME]"
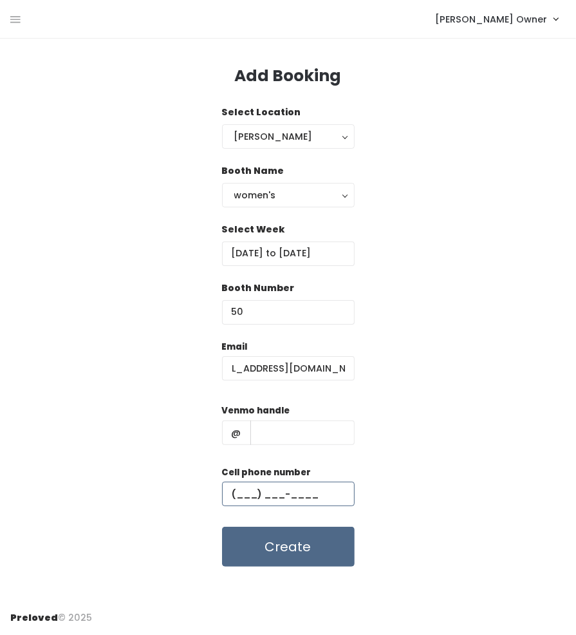
click at [294, 493] on input "text" at bounding box center [288, 494] width 133 height 24
paste input "(158) 016-7108"
type input "(158) 016-7108"
click at [294, 435] on input "text" at bounding box center [303, 433] width 104 height 24
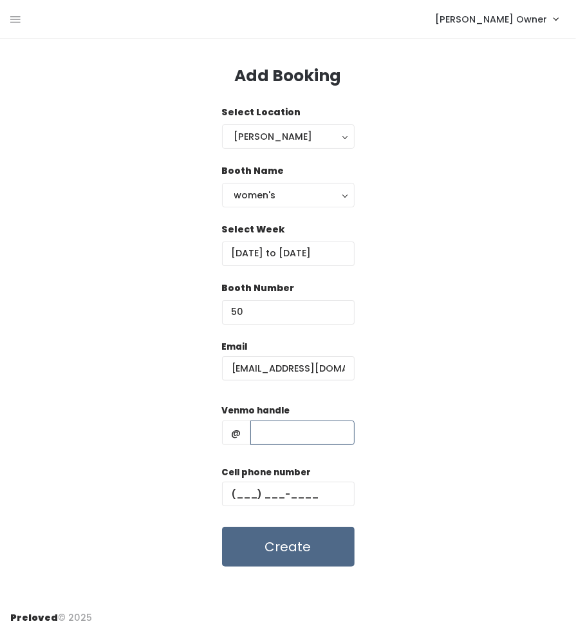
paste input "[EMAIL_ADDRESS][DOMAIN_NAME] [PHONE_NUMBER] rachelgoodrich"
drag, startPoint x: 265, startPoint y: 433, endPoint x: 276, endPoint y: 433, distance: 10.3
click at [276, 433] on input "rachelgoodrich15@gmail.com (801) 671-0813 rachelgoodrich" at bounding box center [303, 433] width 104 height 24
type input "rachelgoodrich15@gmail.com (801) 671-0813 rachelgoodrich"
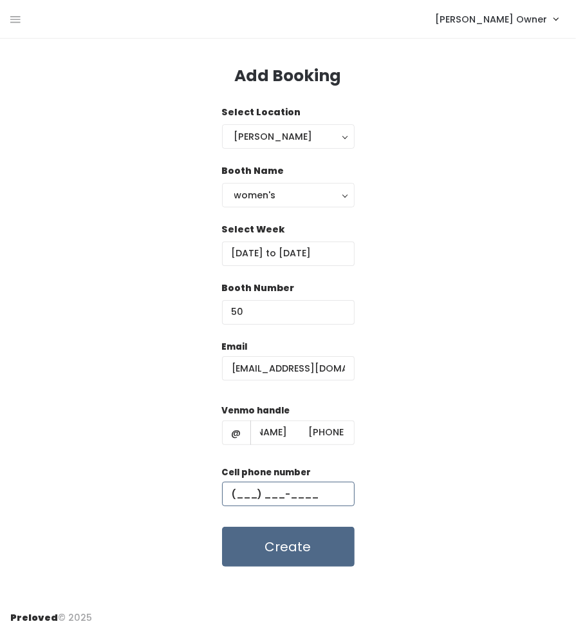
click at [249, 501] on input "text" at bounding box center [288, 494] width 133 height 24
paste input "[PHONE_NUMBER]"
type input "(801) 671-0813"
click at [317, 433] on input "rachelgoodrich15@gmail.com (801) 671-0813 rachelgoodrich" at bounding box center [303, 433] width 104 height 24
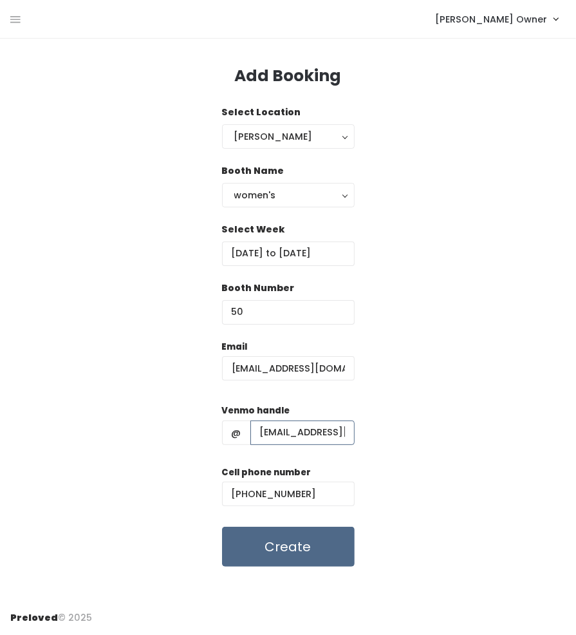
click at [262, 434] on input "rachelgoodrich15@gmail.com (801) 671-0813 rachelgoodrich" at bounding box center [303, 433] width 104 height 24
type input "rachelgoodrich"
click at [398, 462] on div "Email rachelgoodrich15@gmail.com Venmo handle @ rachelgoodrich Cell phone numbe…" at bounding box center [288, 453] width 556 height 227
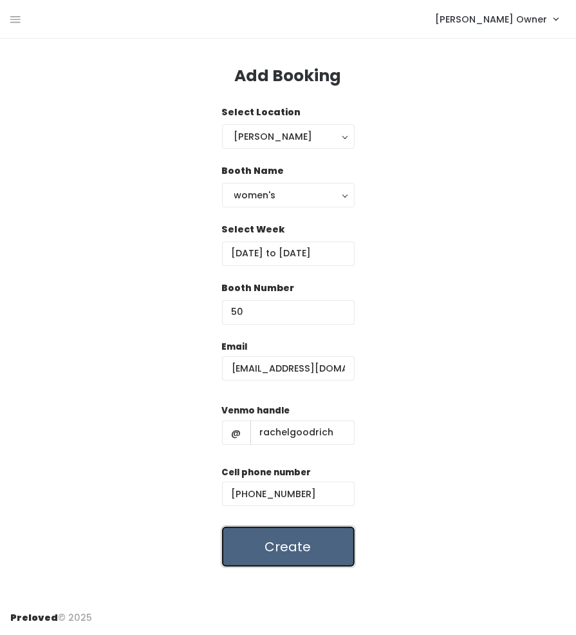
click at [242, 542] on button "Create" at bounding box center [288, 547] width 133 height 40
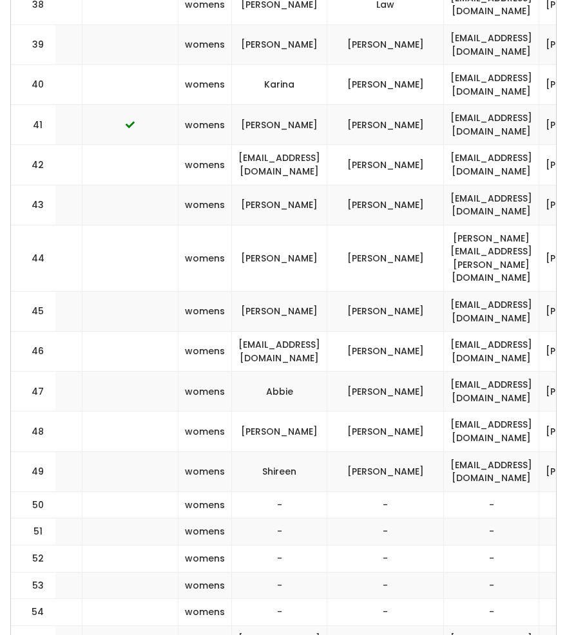
scroll to position [0, 259]
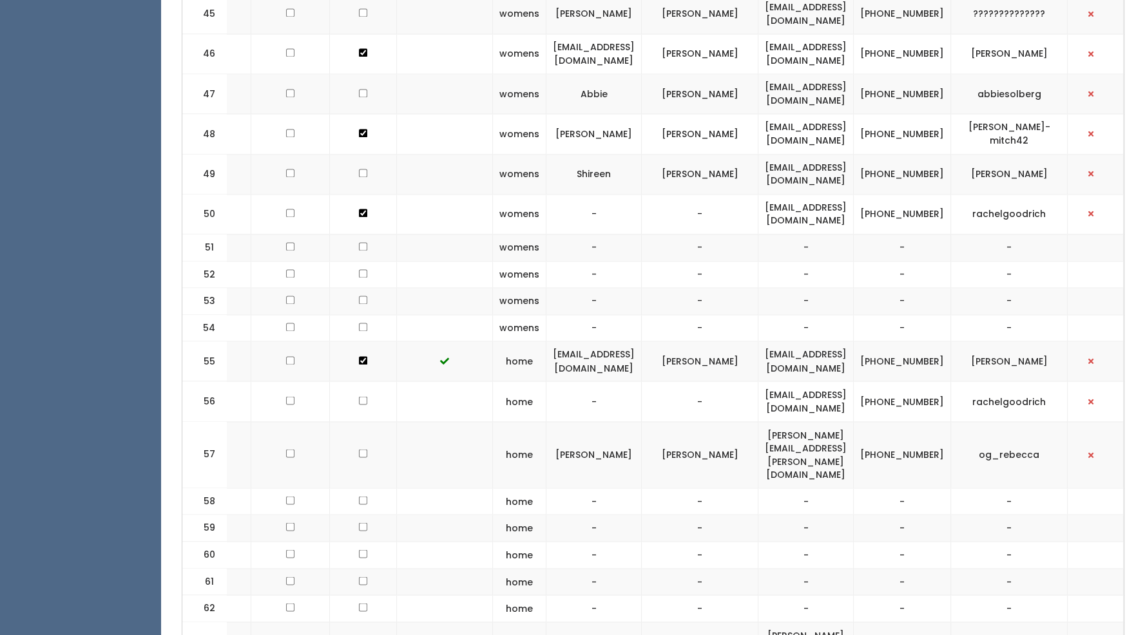
scroll to position [0, 119]
click at [576, 393] on button "button" at bounding box center [1090, 401] width 17 height 17
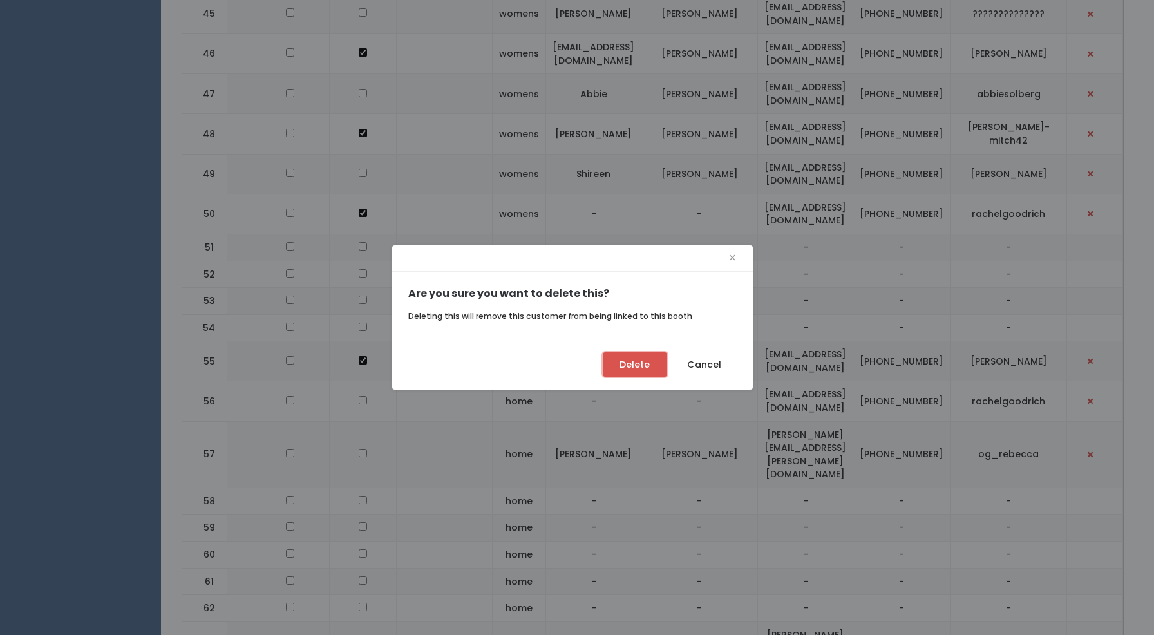
click at [576, 369] on button "Delete" at bounding box center [635, 364] width 64 height 24
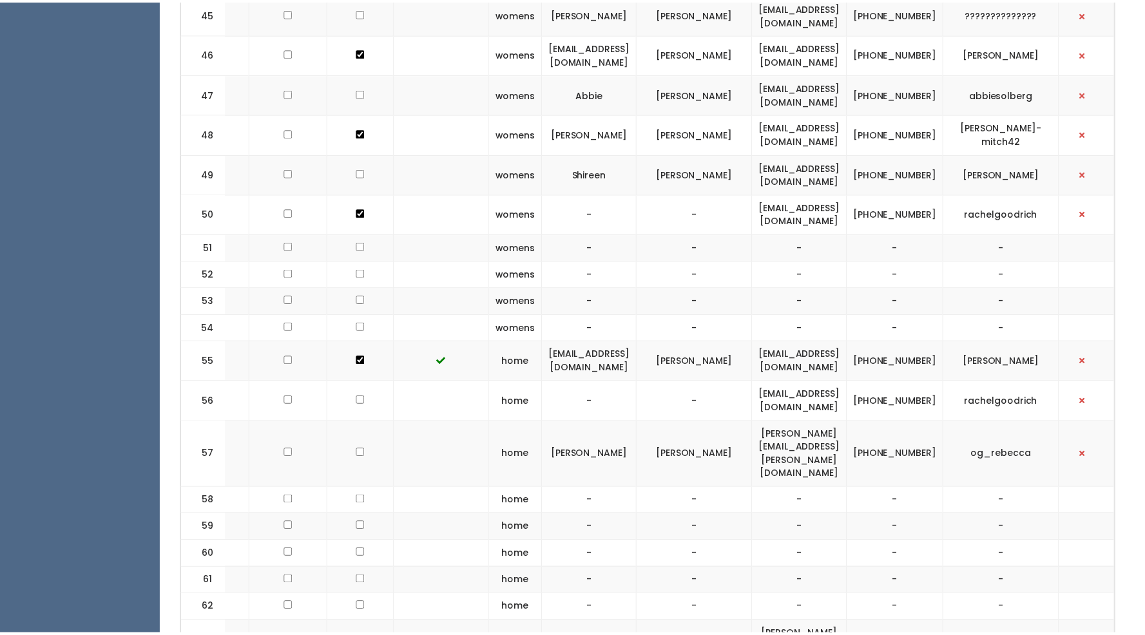
scroll to position [0, 109]
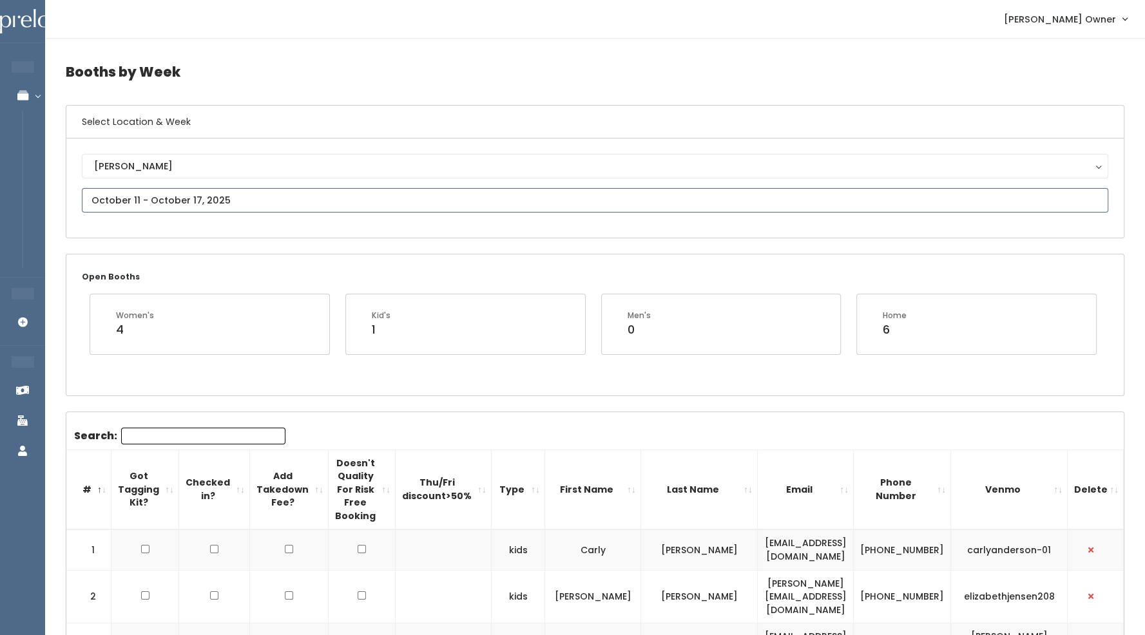
click at [124, 191] on input "text" at bounding box center [595, 200] width 1026 height 24
click at [93, 224] on icon at bounding box center [94, 223] width 14 height 14
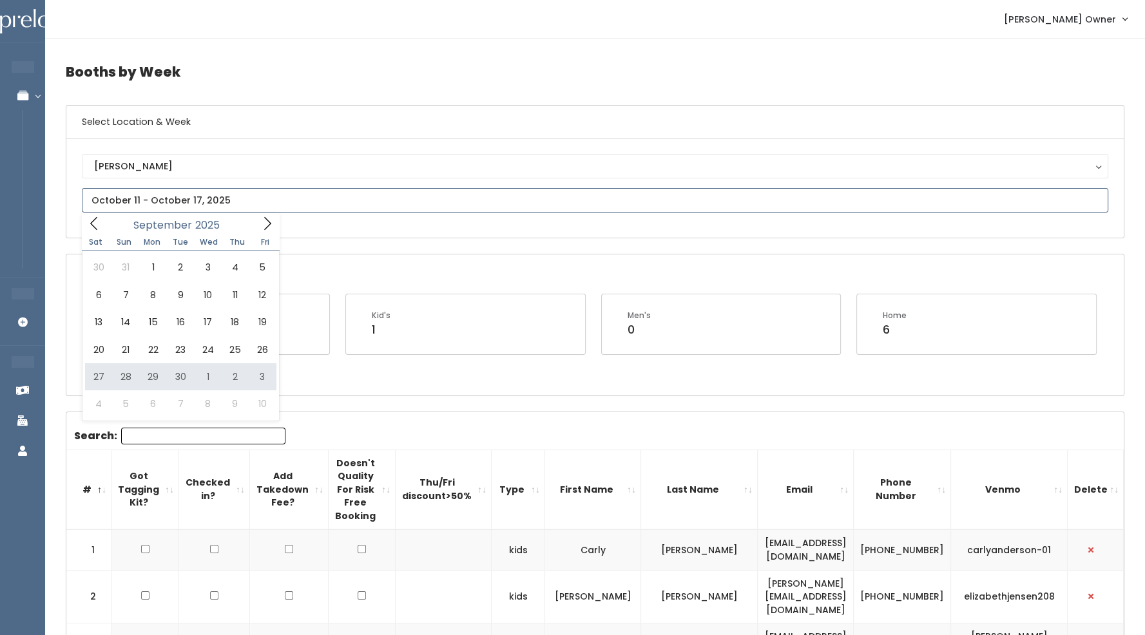
type input "[DATE] to [DATE]"
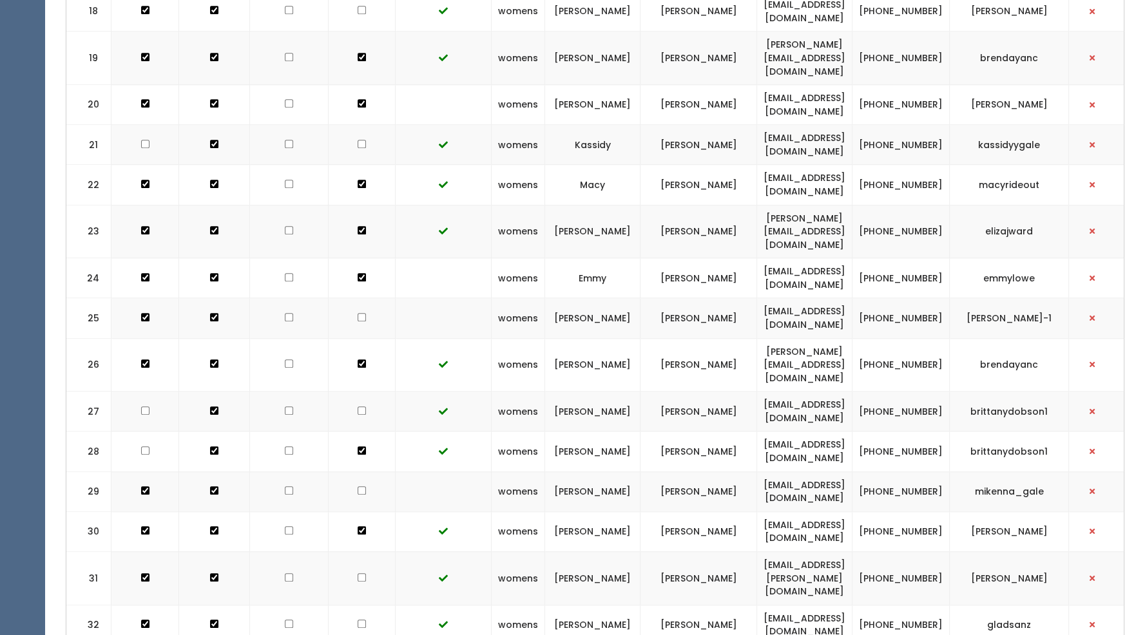
scroll to position [888, 0]
